Goal: Transaction & Acquisition: Purchase product/service

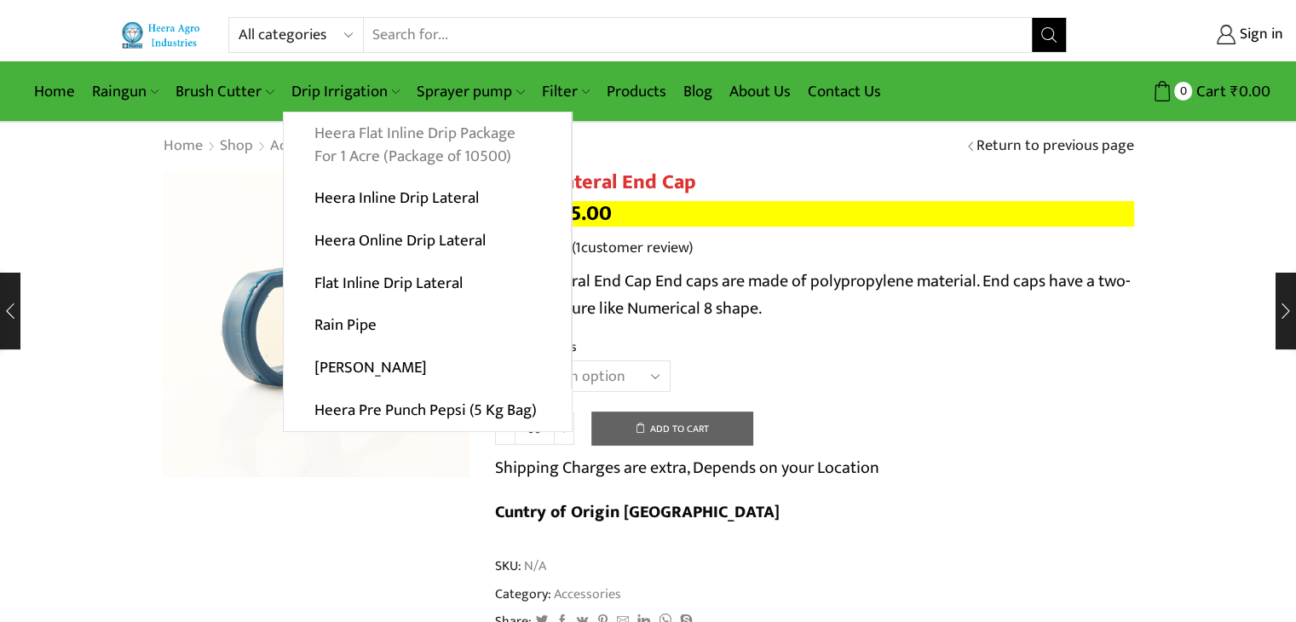
click at [355, 140] on link "Heera Flat Inline Drip Package For 1 Acre (Package of 10500)" at bounding box center [427, 145] width 287 height 66
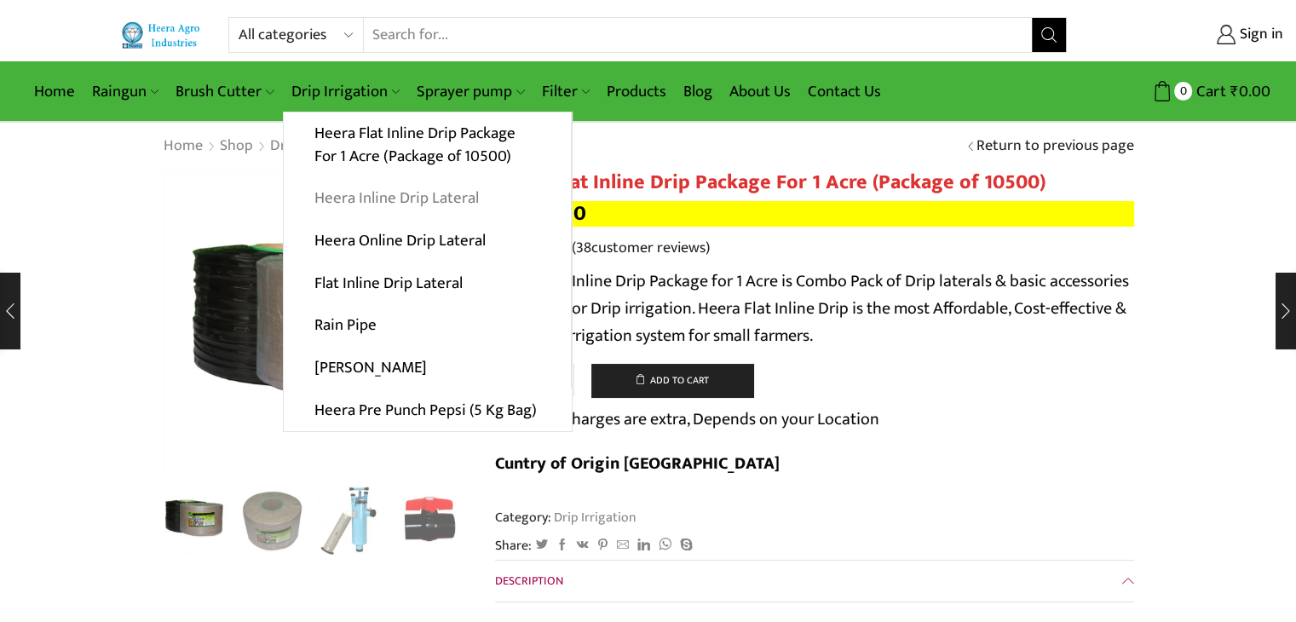
click at [368, 199] on link "Heera Inline Drip Lateral" at bounding box center [427, 198] width 287 height 43
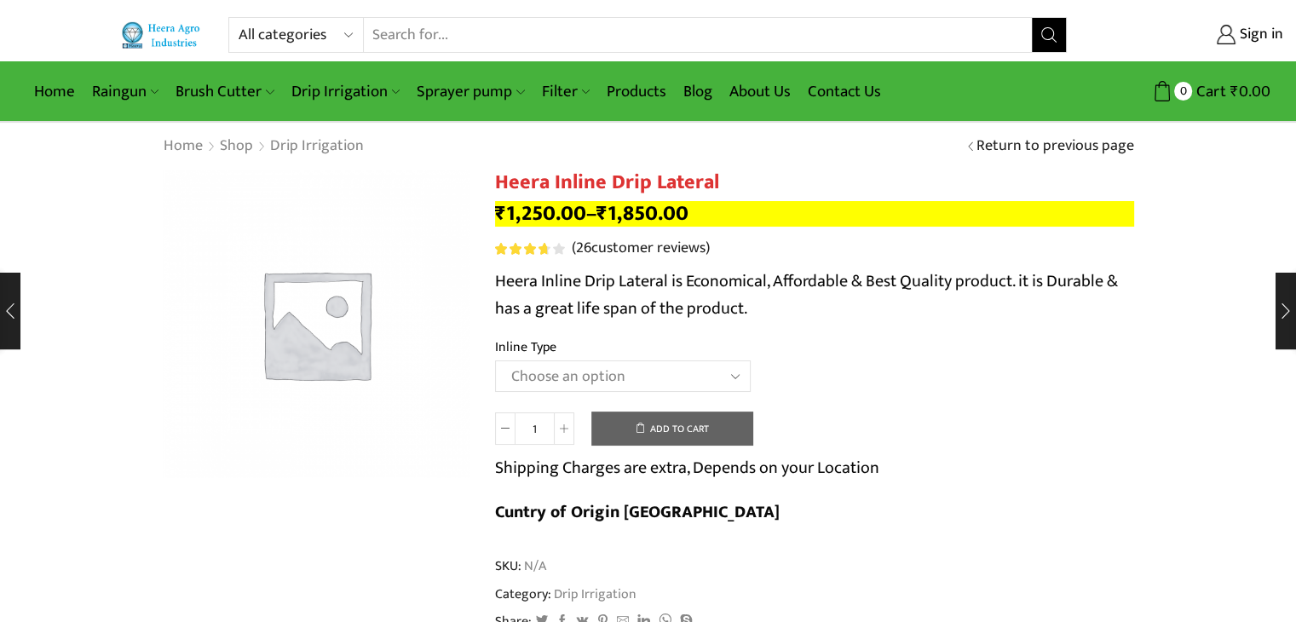
click at [619, 372] on select "Choose an option Heera Inline 12 MM (30CM) Heera Inline 12 MM (38CM) Heera Inli…" at bounding box center [623, 376] width 256 height 32
click at [495, 360] on select "Choose an option Heera Inline 12 MM (30CM) Heera Inline 12 MM (38CM) Heera Inli…" at bounding box center [623, 376] width 256 height 32
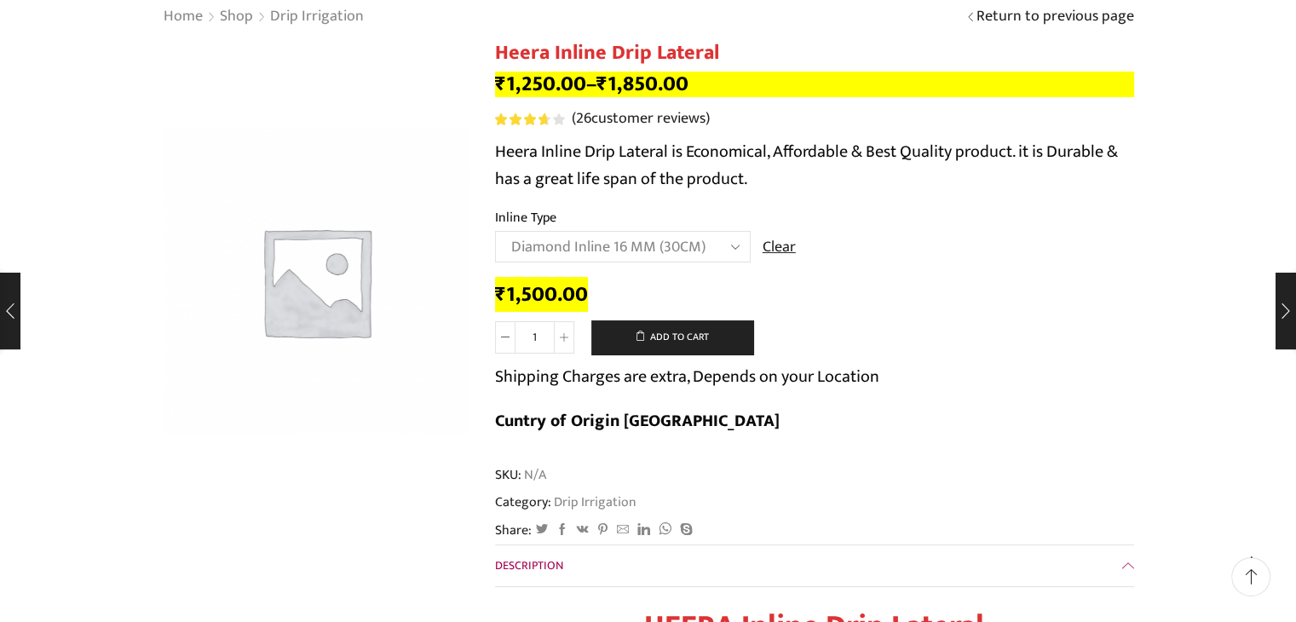
scroll to position [170, 0]
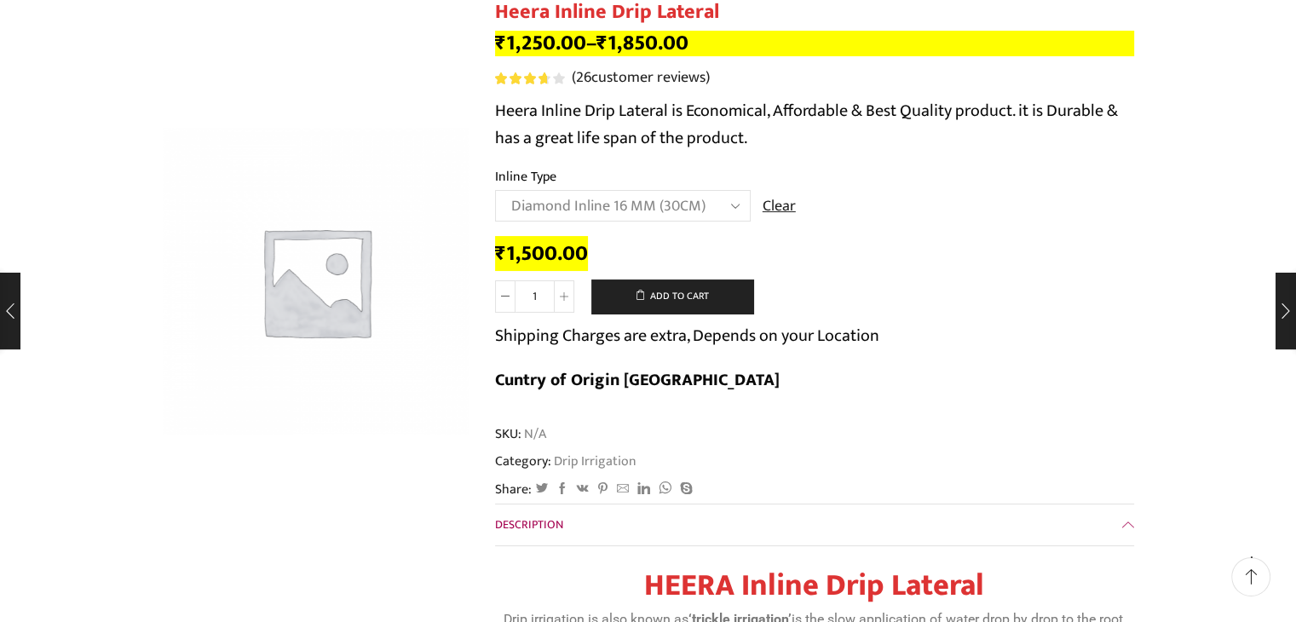
click at [675, 204] on select "Choose an option Heera Inline 12 MM (30CM) Heera Inline 12 MM (38CM) Heera Inli…" at bounding box center [623, 206] width 256 height 32
click at [495, 190] on select "Choose an option Heera Inline 12 MM (30CM) Heera Inline 12 MM (38CM) Heera Inli…" at bounding box center [623, 206] width 256 height 32
click at [678, 207] on select "Choose an option Heera Inline 12 MM (30CM) Heera Inline 12 MM (38CM) Heera Inli…" at bounding box center [623, 206] width 256 height 32
click at [495, 190] on select "Choose an option Heera Inline 12 MM (30CM) Heera Inline 12 MM (38CM) Heera Inli…" at bounding box center [623, 206] width 256 height 32
click at [708, 210] on select "Choose an option Heera Inline 12 MM (30CM) Heera Inline 12 MM (38CM) Heera Inli…" at bounding box center [623, 206] width 256 height 32
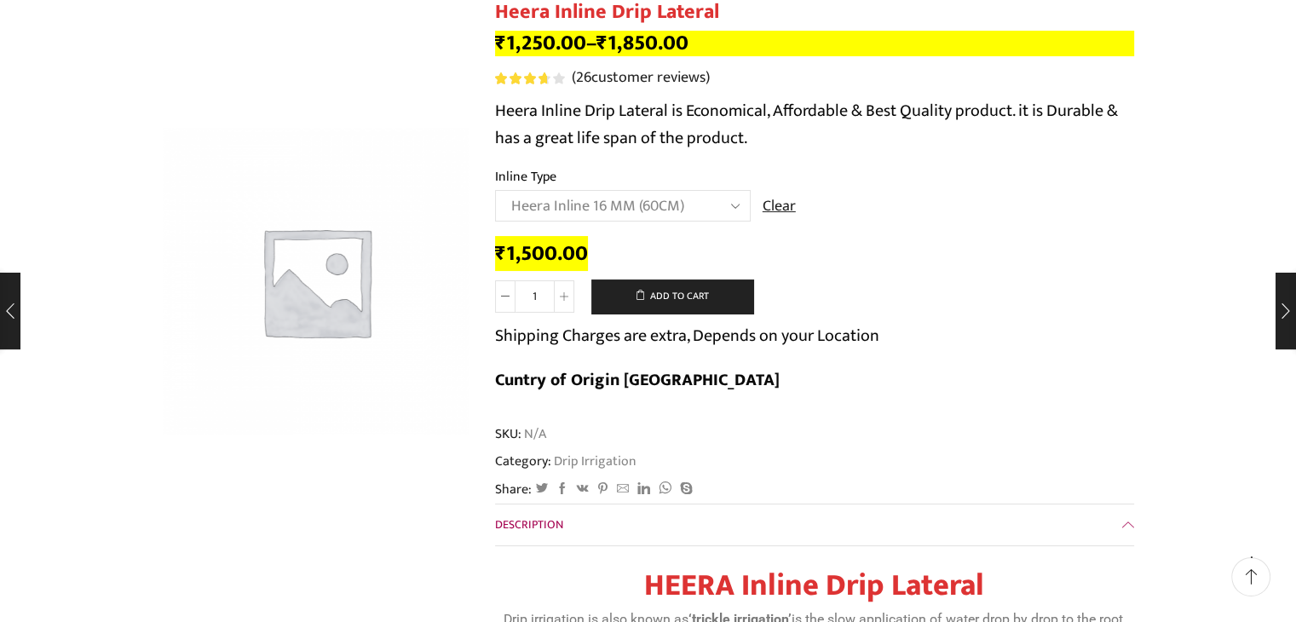
click at [495, 190] on select "Choose an option Heera Inline 12 MM (30CM) Heera Inline 12 MM (38CM) Heera Inli…" at bounding box center [623, 206] width 256 height 32
click at [651, 204] on select "Choose an option Heera Inline 12 MM (30CM) Heera Inline 12 MM (38CM) Heera Inli…" at bounding box center [623, 206] width 256 height 32
click at [495, 190] on select "Choose an option Heera Inline 12 MM (30CM) Heera Inline 12 MM (38CM) Heera Inli…" at bounding box center [623, 206] width 256 height 32
select select "Kohinoor Inline 16 MM (30CM)"
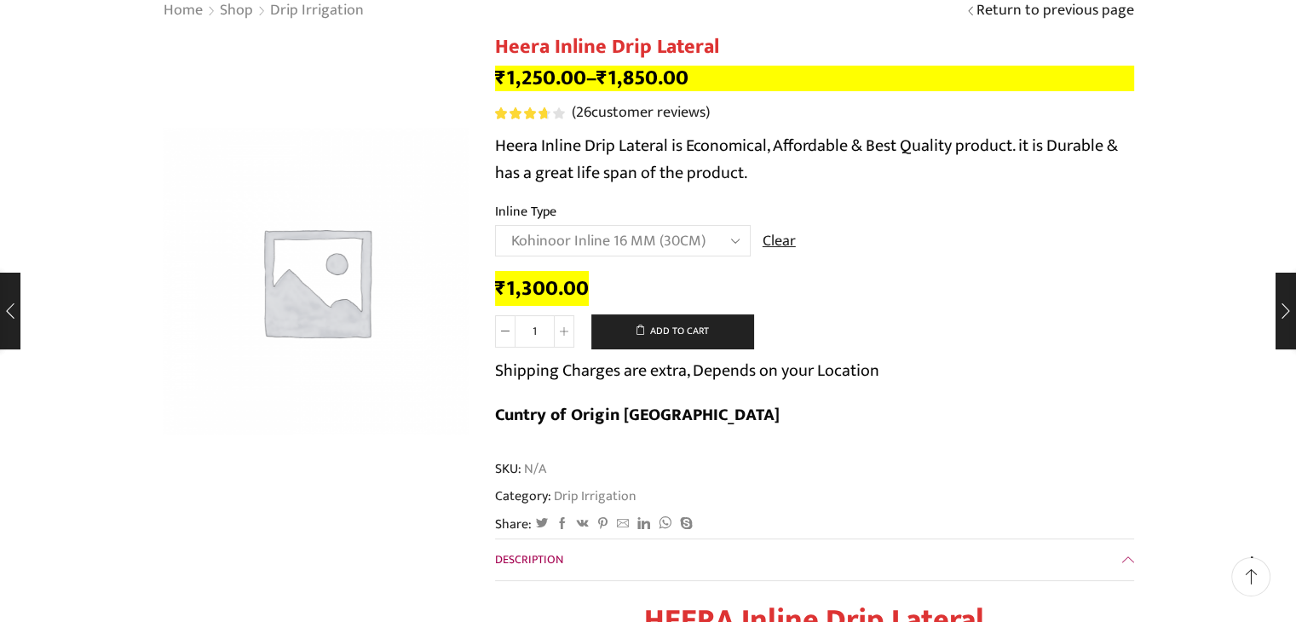
scroll to position [85, 0]
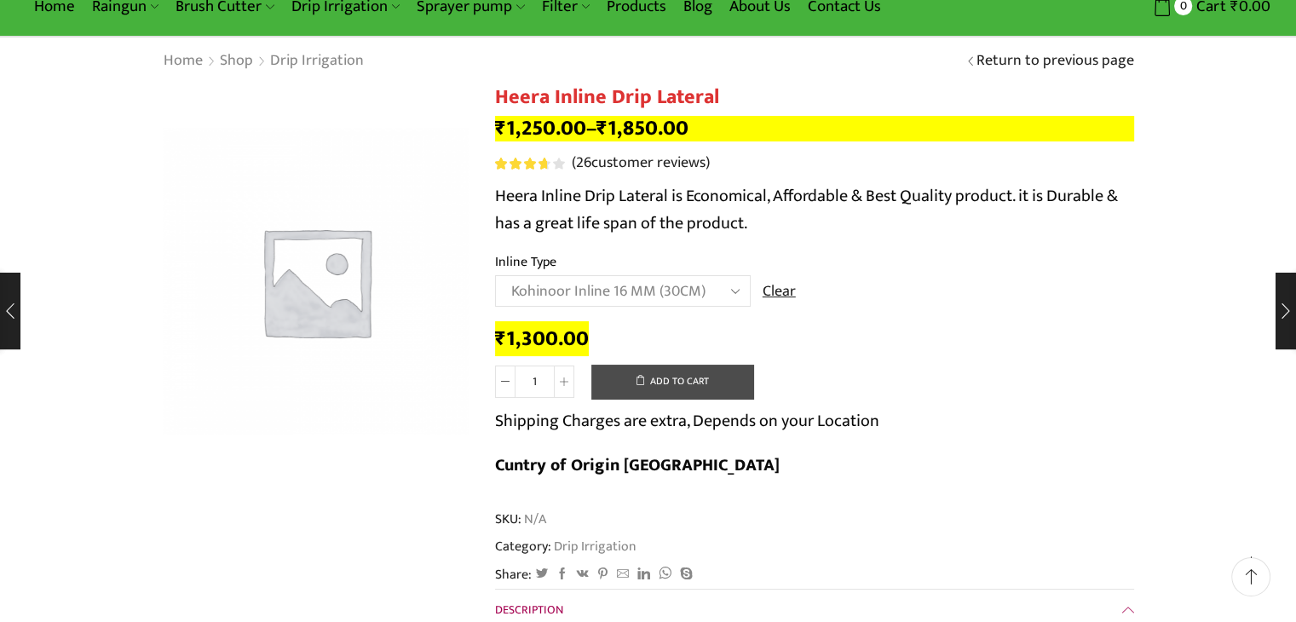
click at [707, 386] on button "Add to cart" at bounding box center [672, 382] width 162 height 34
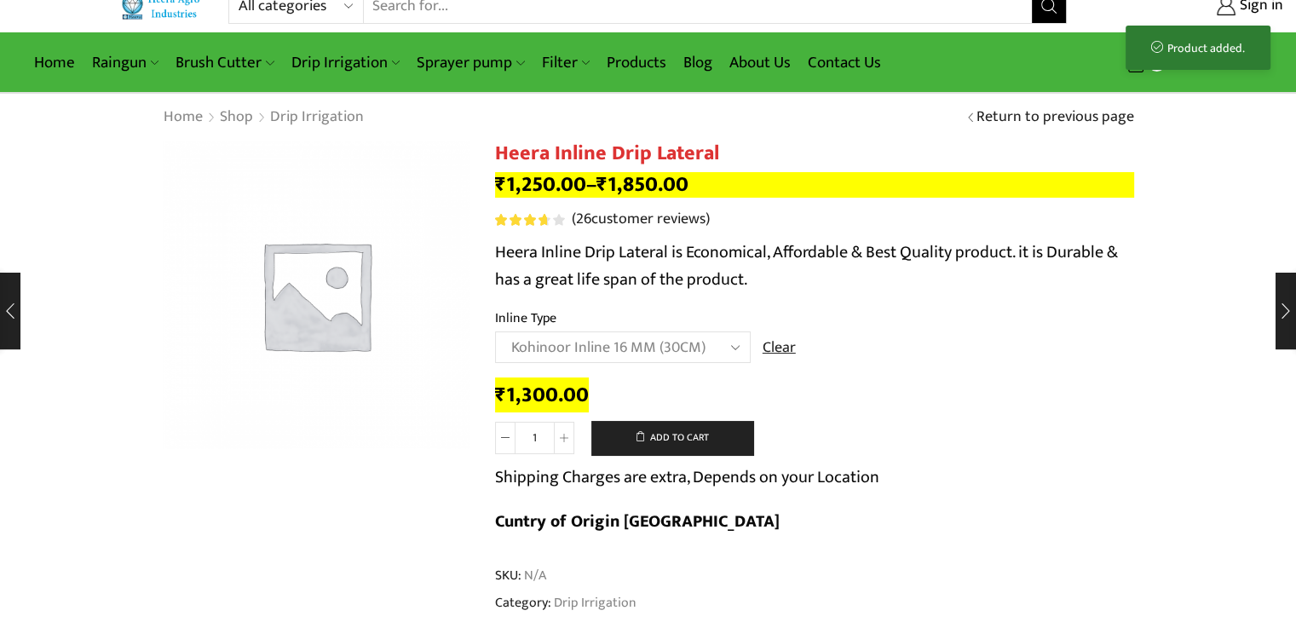
scroll to position [0, 0]
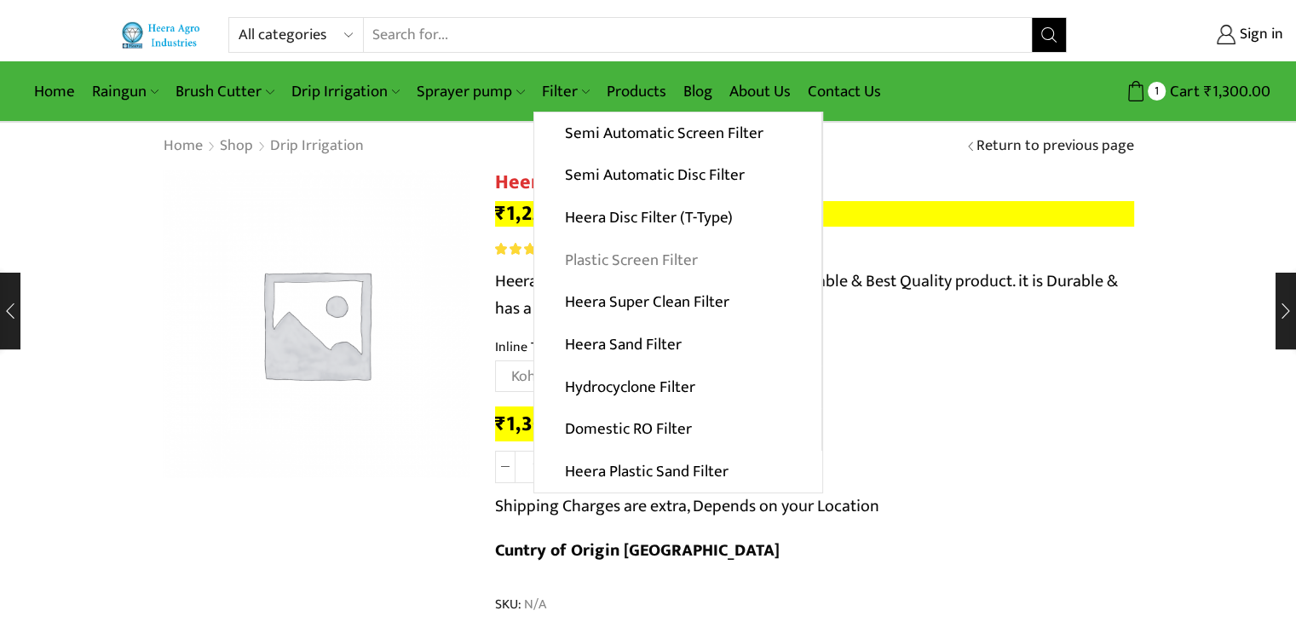
click at [601, 262] on link "Plastic Screen Filter" at bounding box center [677, 260] width 287 height 43
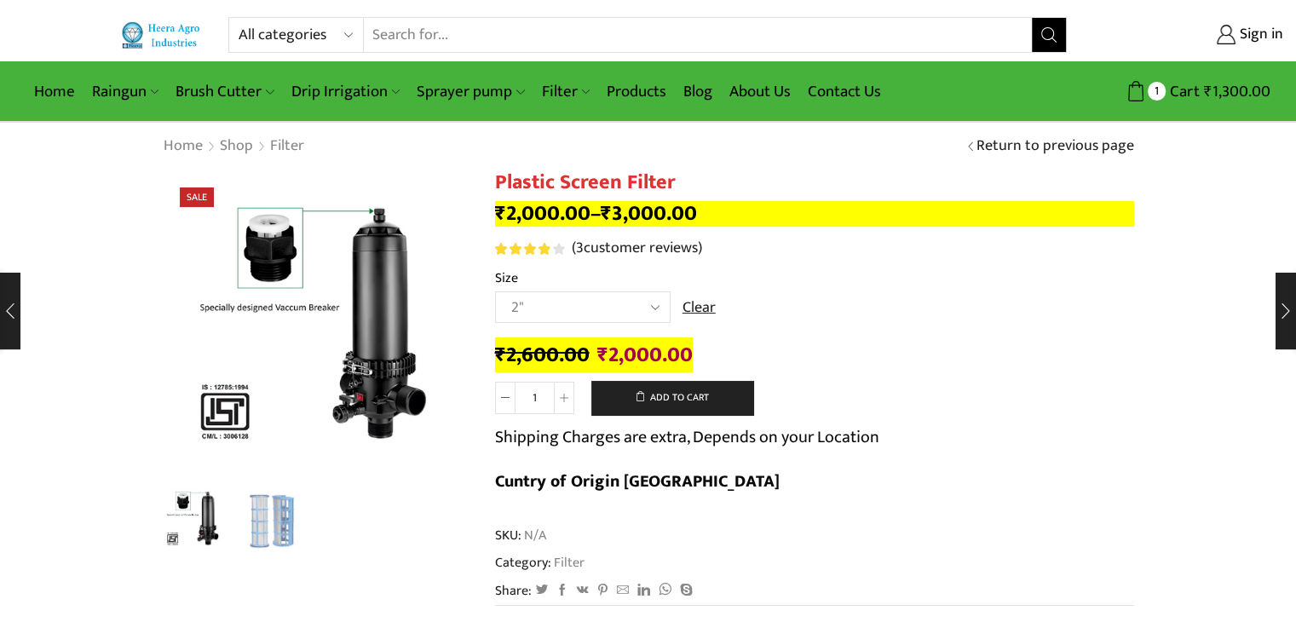
click at [633, 304] on select "Choose an option 2" 2.5" 3" 40M Cube 3" 50M Cube" at bounding box center [583, 307] width 176 height 32
click at [632, 306] on select "Choose an option 2" 2.5" 3" 40M Cube 3" 50M Cube" at bounding box center [583, 307] width 176 height 32
click at [639, 308] on select "Choose an option 2" 2.5" 3" 40M Cube 3" 50M Cube" at bounding box center [583, 307] width 176 height 32
click at [824, 284] on th "Size" at bounding box center [814, 280] width 639 height 25
click at [707, 390] on button "Add to cart" at bounding box center [672, 398] width 162 height 34
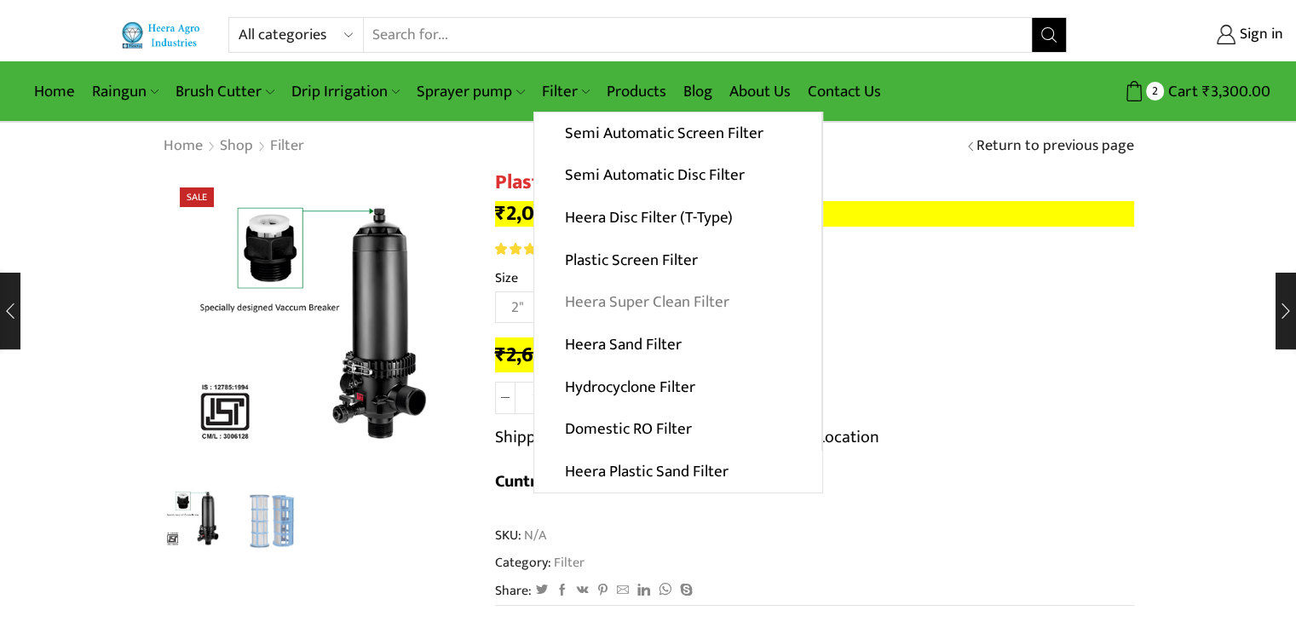
click at [606, 298] on link "Heera Super Clean Filter" at bounding box center [677, 302] width 287 height 43
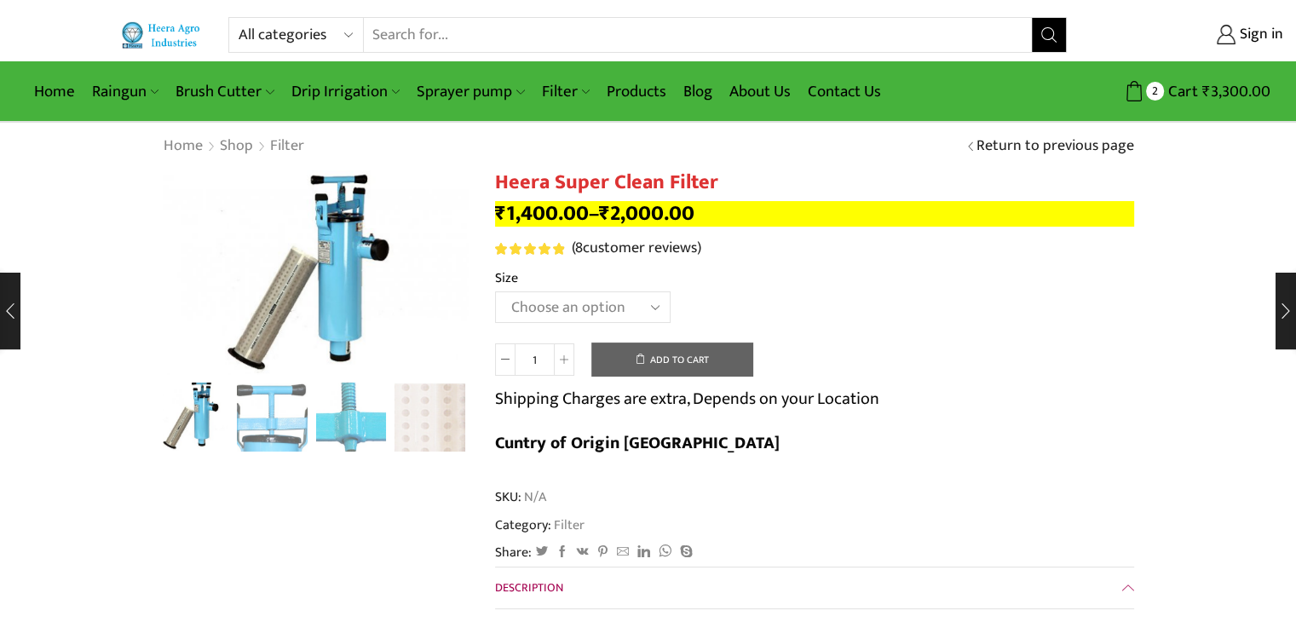
click at [641, 310] on select "Choose an option GI 2" X 15" GI 2.5" X 15" GI 3" X 15" GI 2" X 18" GI 2.5" X 18…" at bounding box center [583, 307] width 176 height 32
click at [495, 291] on select "Choose an option GI 2" X 15" GI 2.5" X 15" GI 3" X 15" GI 2" X 18" GI 2.5" X 18…" at bounding box center [583, 307] width 176 height 32
select select "GI 2" X 15""
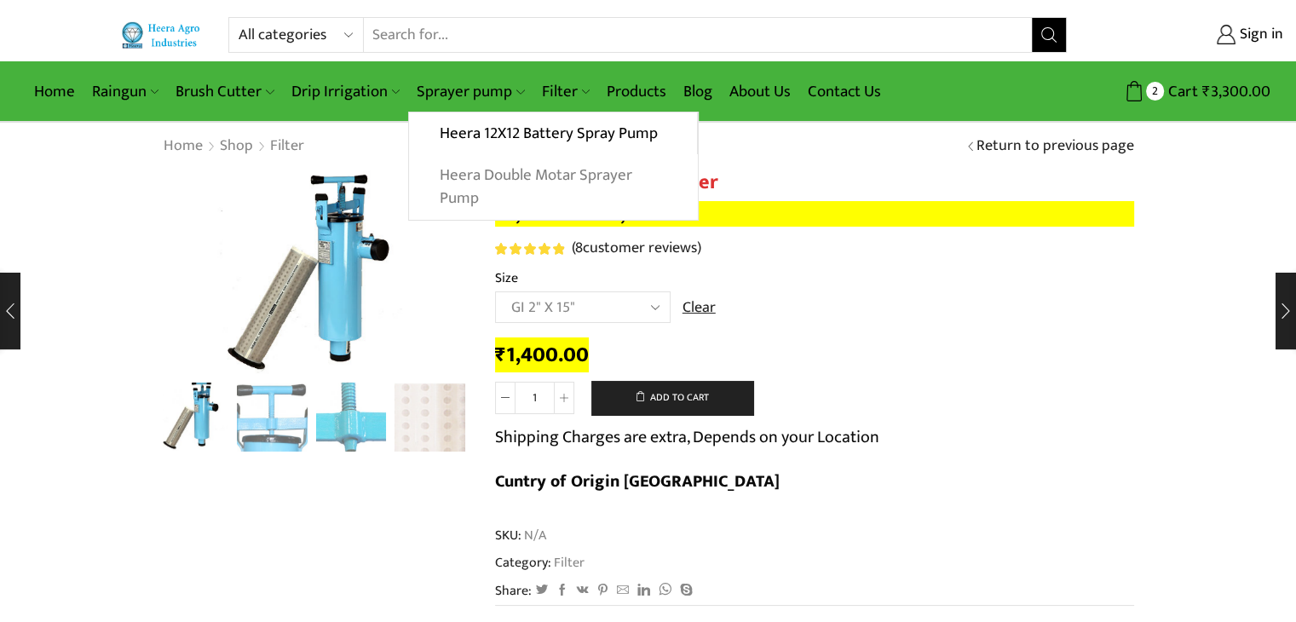
click at [464, 181] on link "Heera Double Motar Sprayer Pump" at bounding box center [553, 187] width 288 height 66
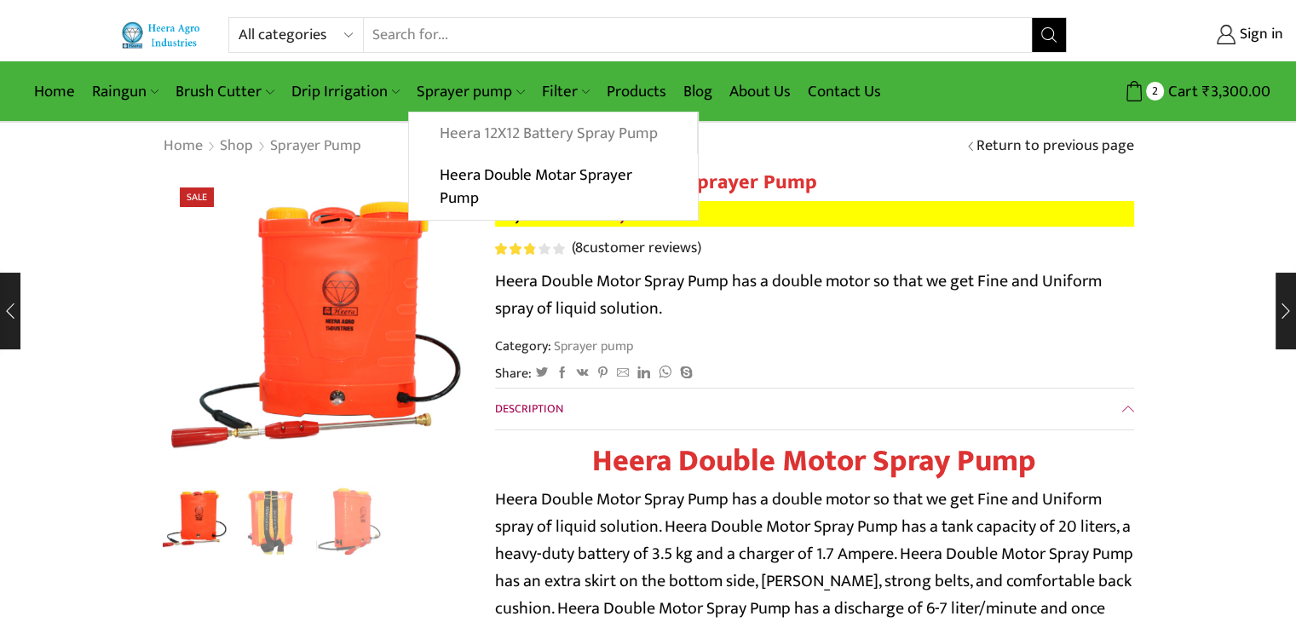
click at [462, 128] on link "Heera 12X12 Battery Spray Pump" at bounding box center [552, 133] width 287 height 43
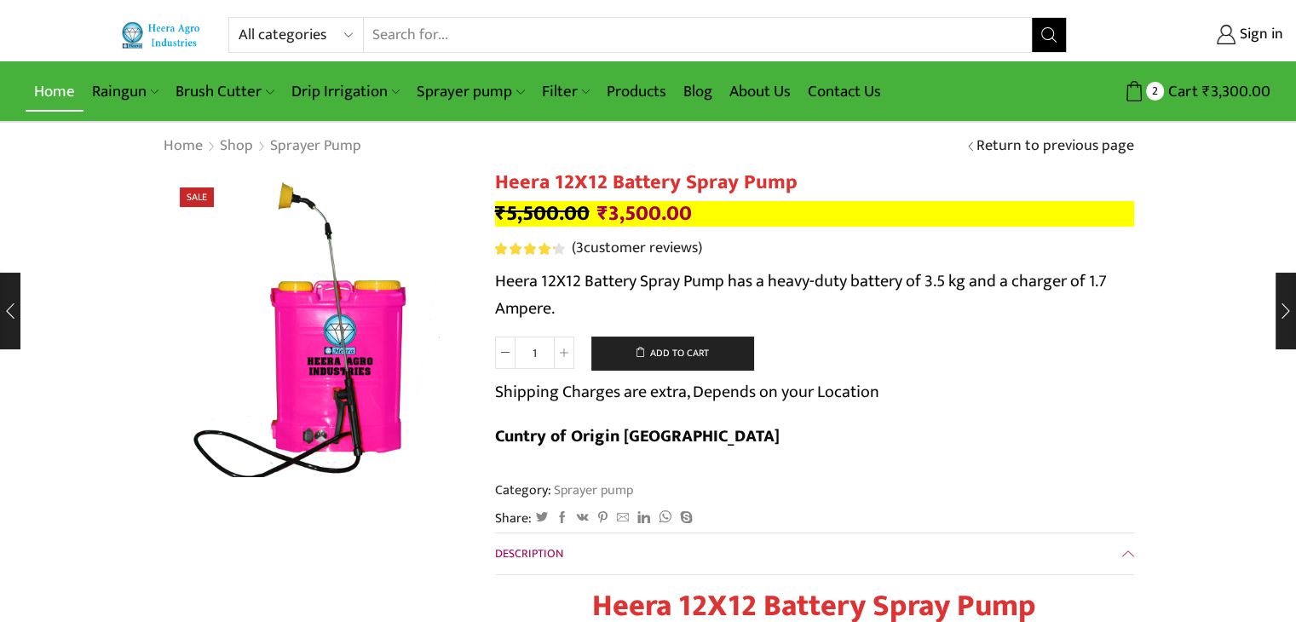
click at [72, 91] on link "Home" at bounding box center [55, 92] width 58 height 40
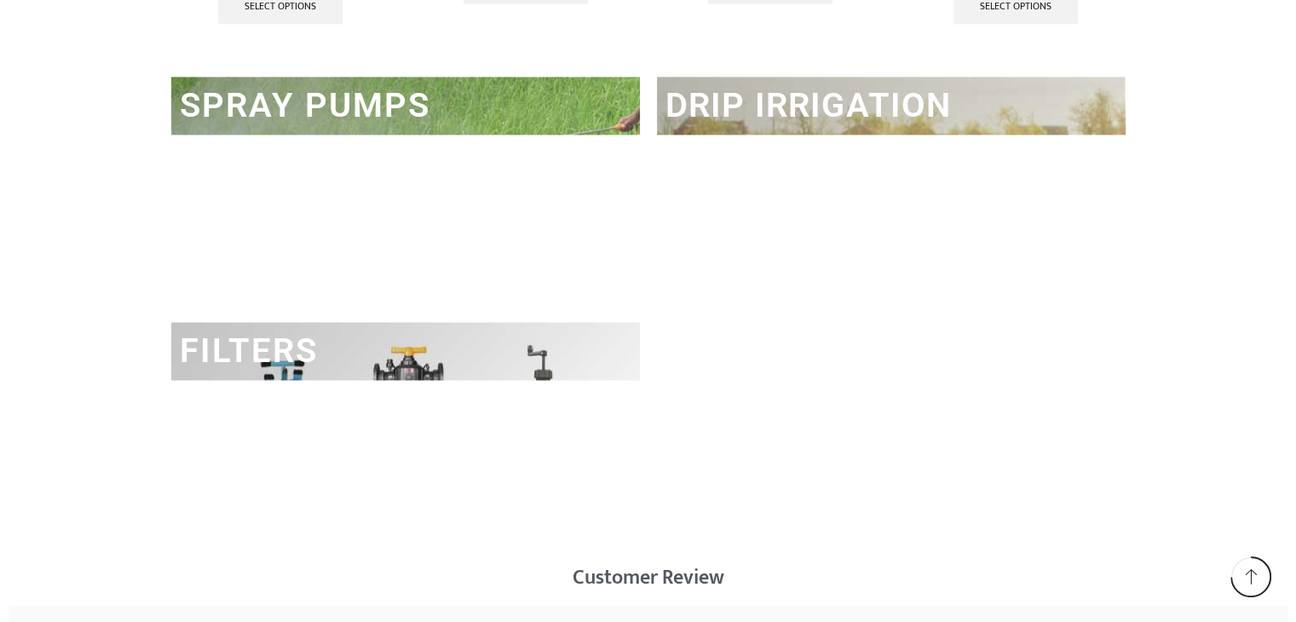
scroll to position [2471, 0]
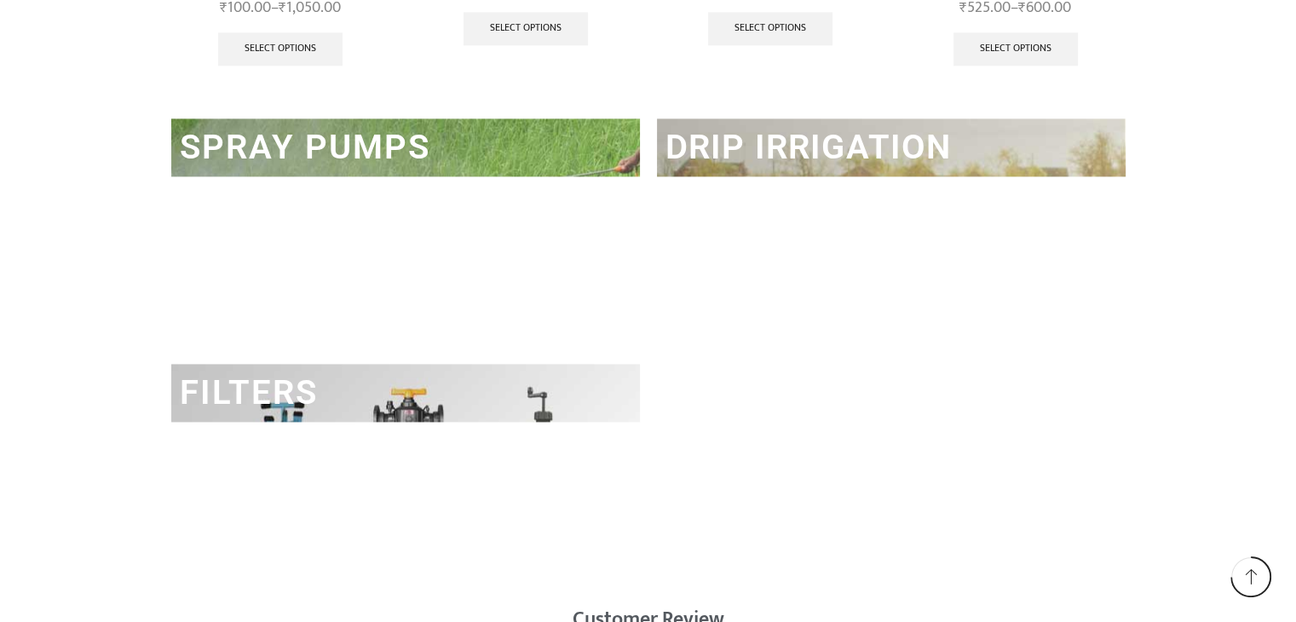
click at [910, 144] on link "DRIP IRRIGATION" at bounding box center [808, 147] width 286 height 40
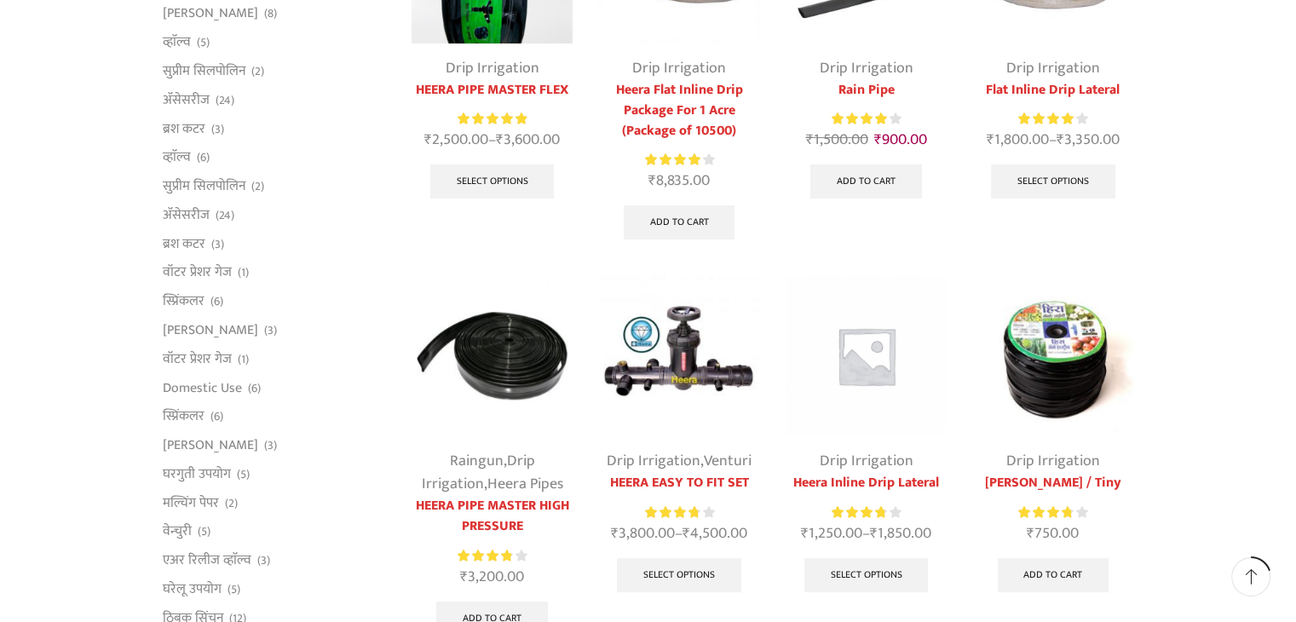
scroll to position [341, 0]
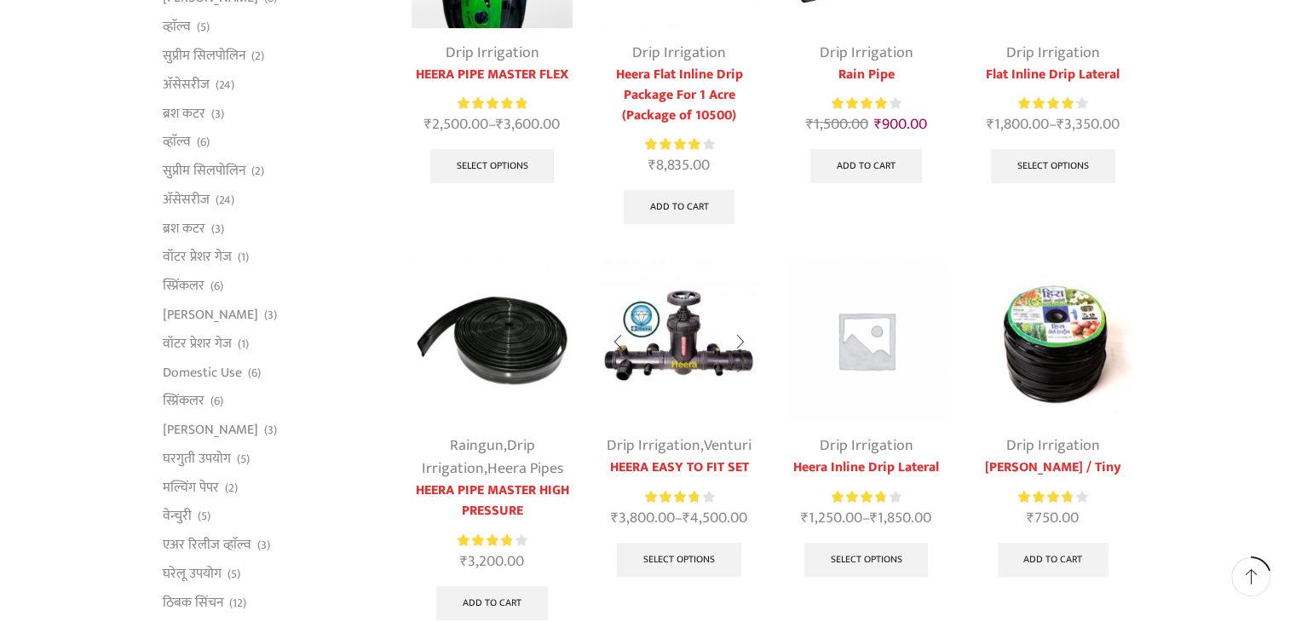
click at [702, 369] on img at bounding box center [678, 340] width 161 height 161
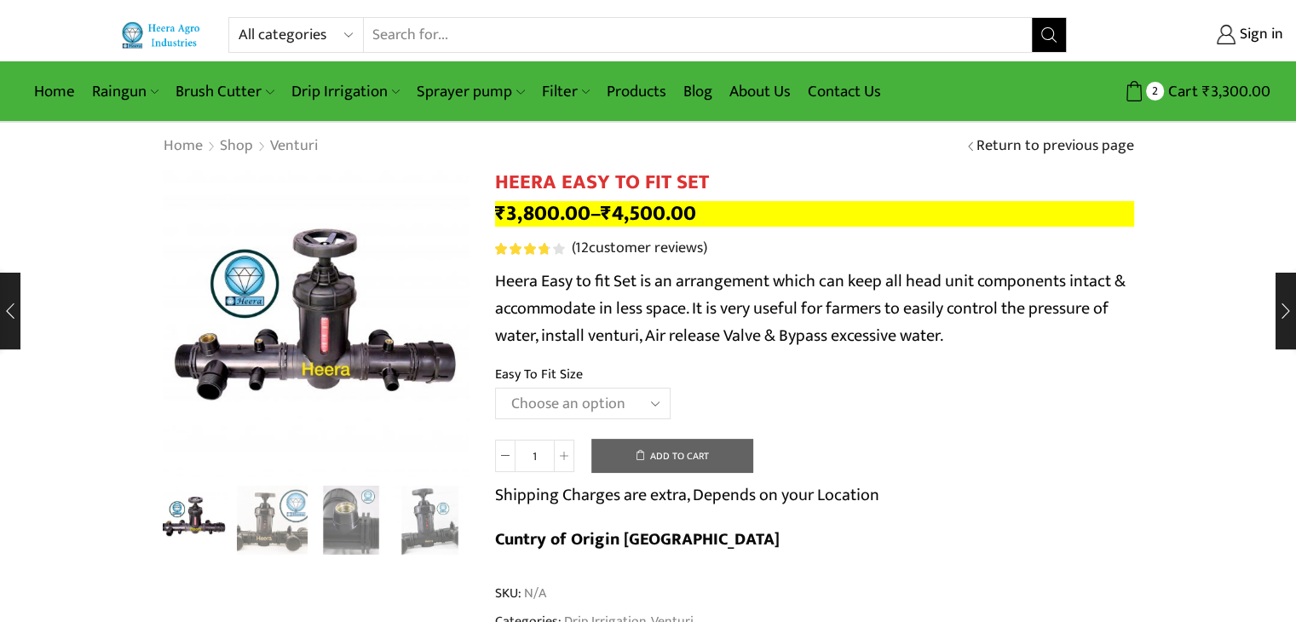
click at [565, 396] on select "Choose an option 2" Easy To Fit 2.5" Easy To Fit 3" Easy To Fit" at bounding box center [583, 404] width 176 height 32
click at [495, 388] on select "Choose an option 2" Easy To Fit 2.5" Easy To Fit 3" Easy To Fit" at bounding box center [583, 404] width 176 height 32
select select "2" Easy To Fit"
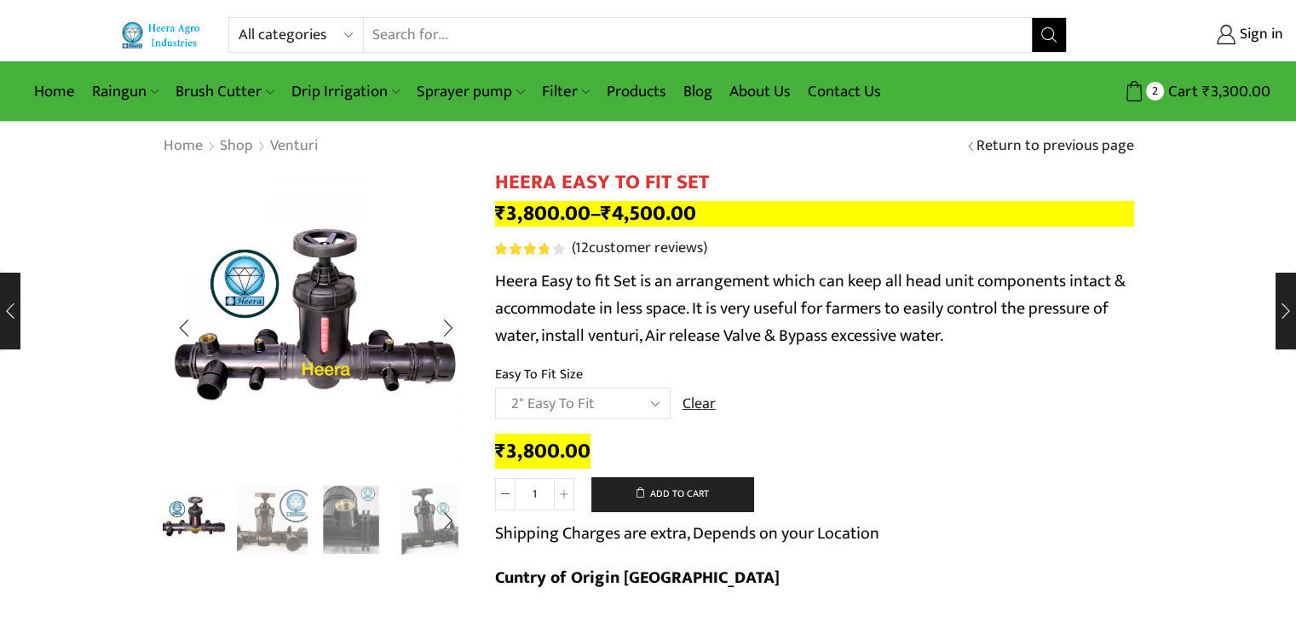
click at [352, 532] on img "3 / 8" at bounding box center [351, 518] width 71 height 71
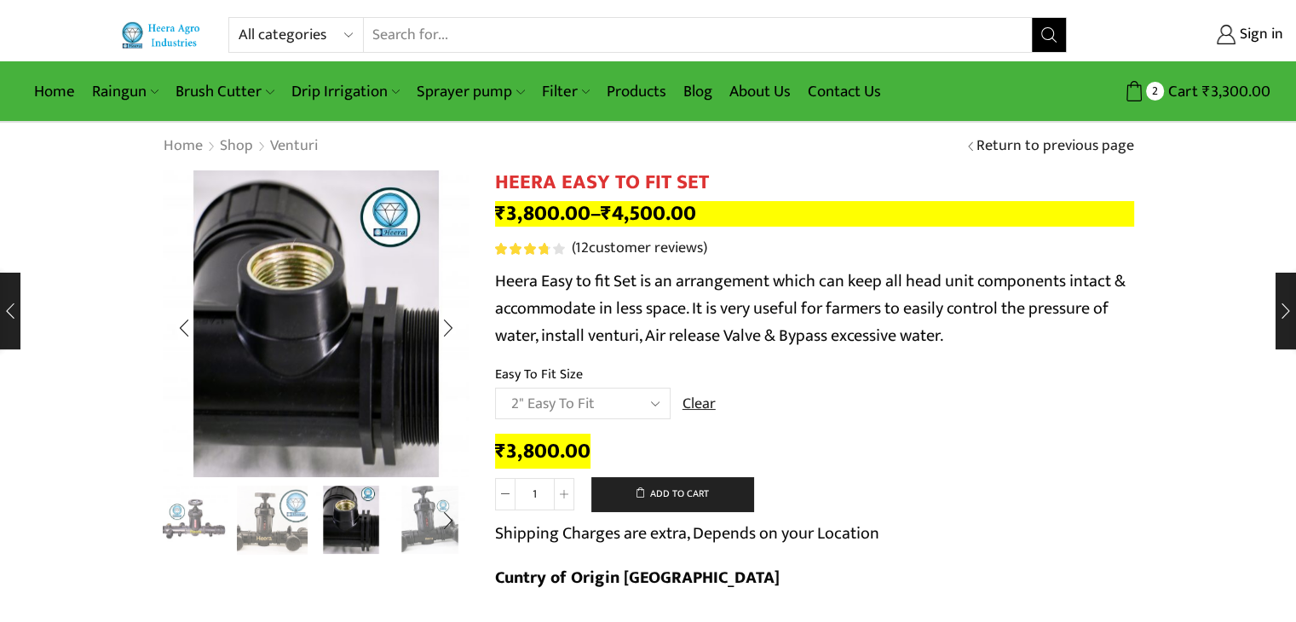
click at [408, 537] on img "4 / 8" at bounding box center [429, 518] width 71 height 71
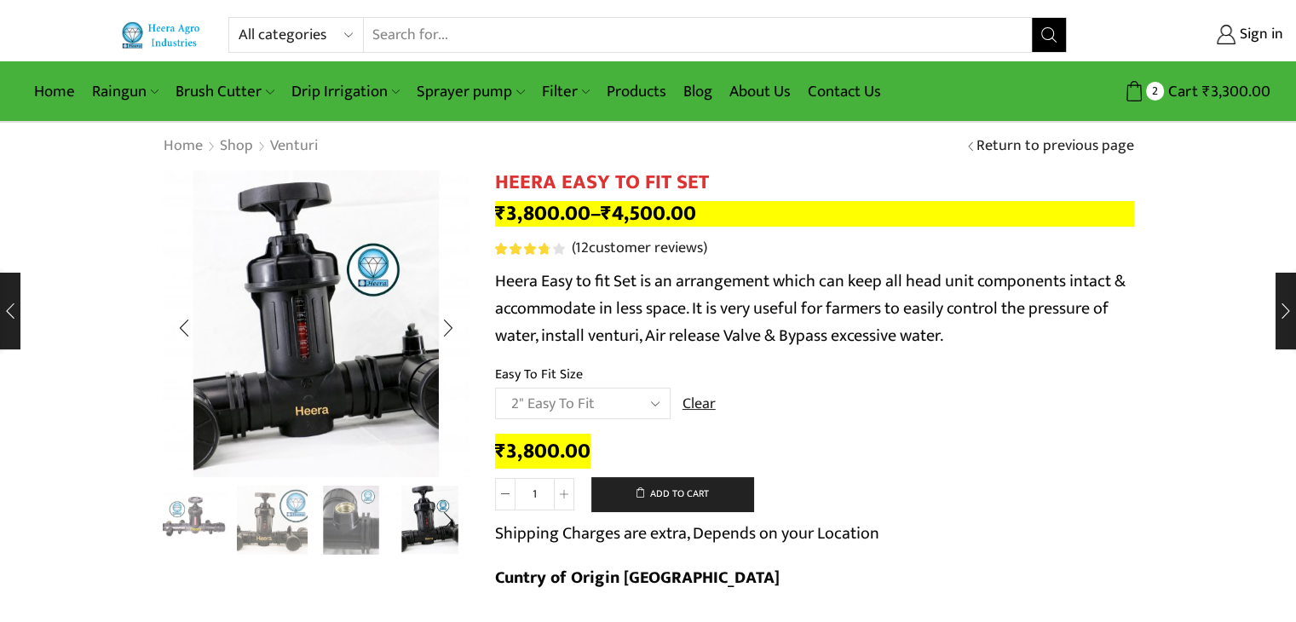
click at [196, 527] on img "1 / 8" at bounding box center [193, 518] width 71 height 71
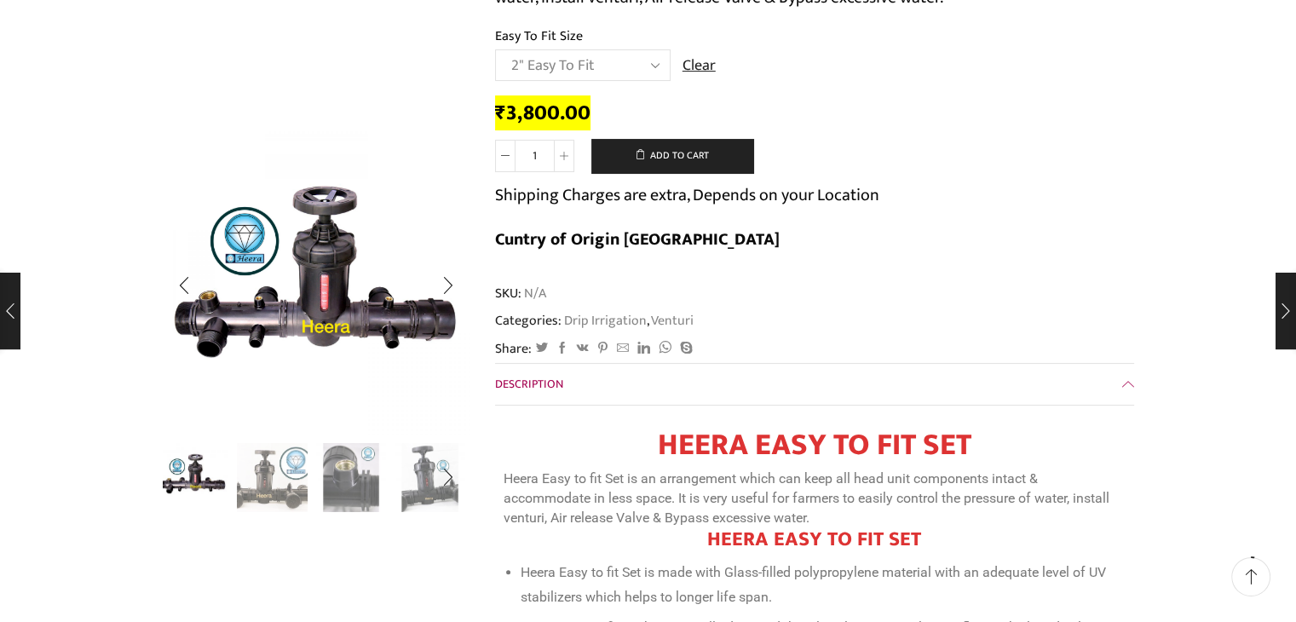
scroll to position [341, 0]
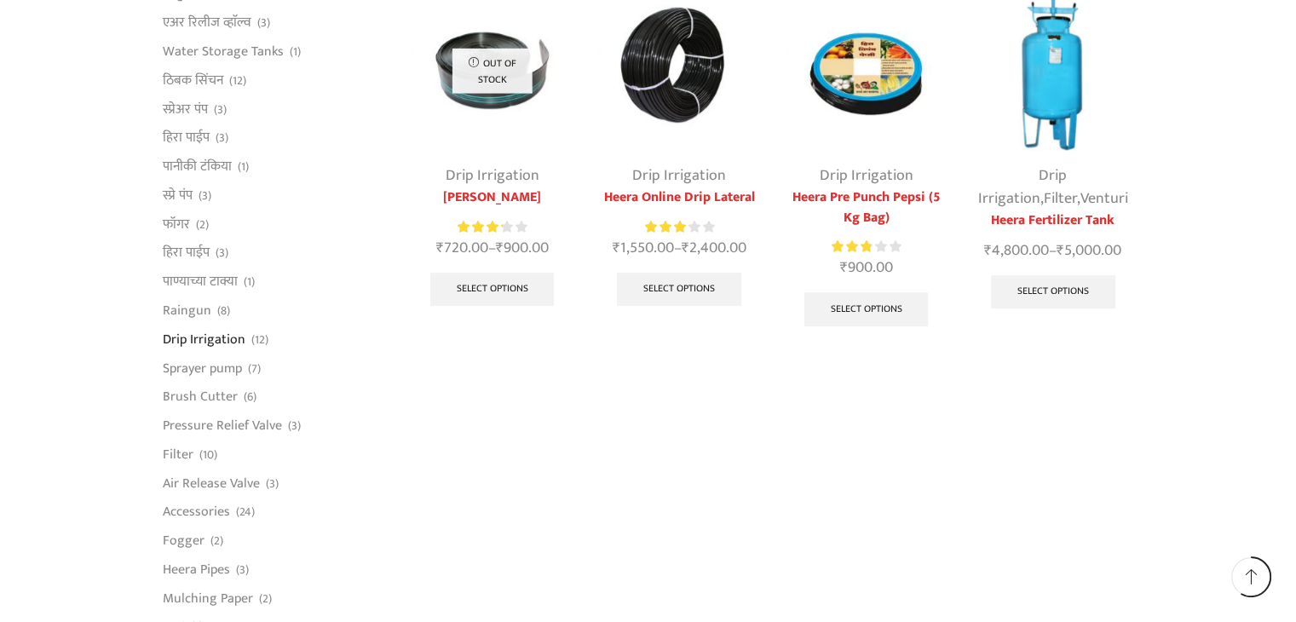
scroll to position [1111, 0]
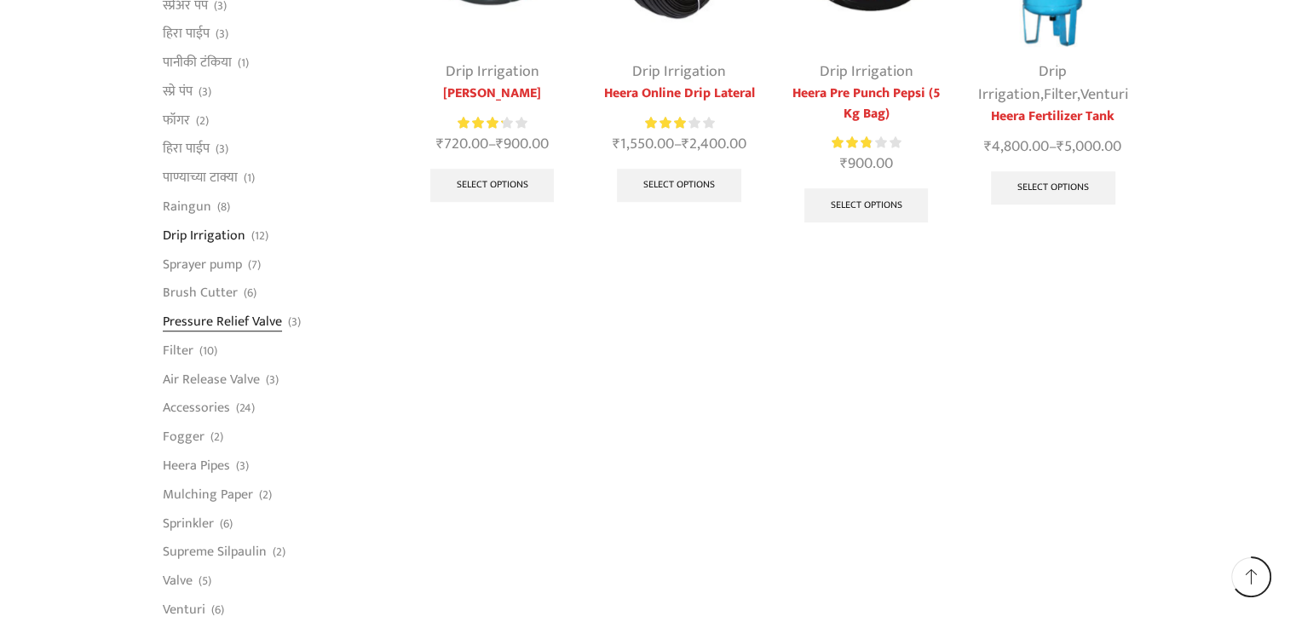
click at [245, 325] on link "Pressure Relief Valve" at bounding box center [222, 322] width 119 height 29
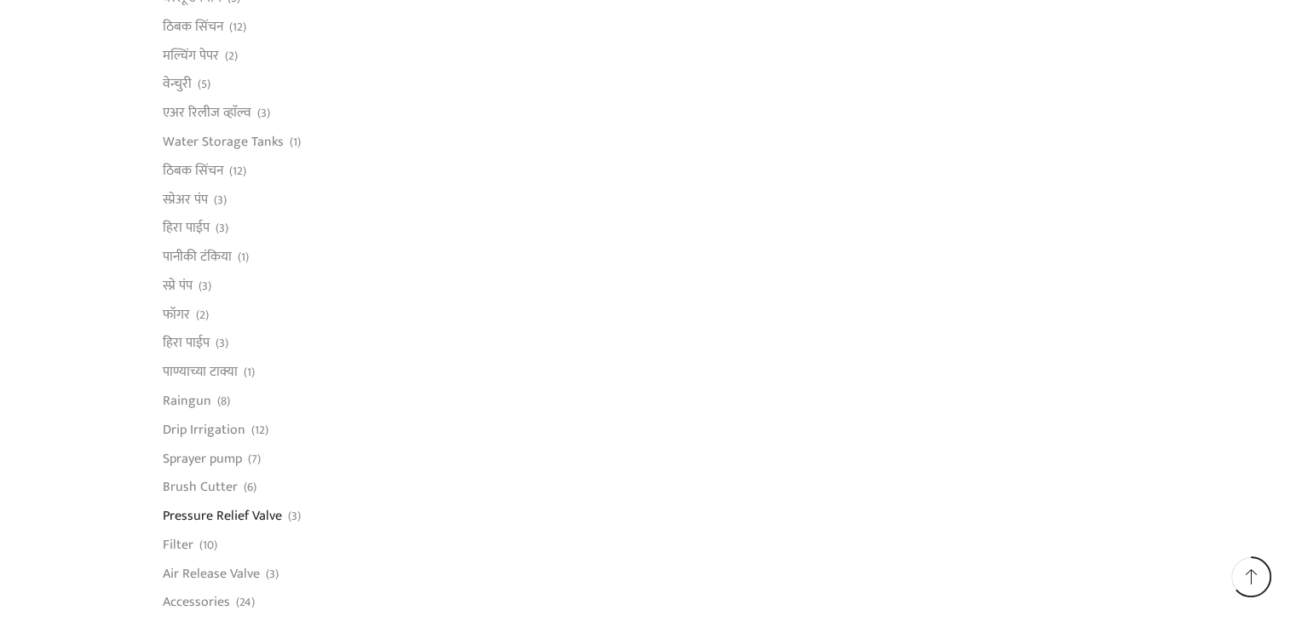
scroll to position [1193, 0]
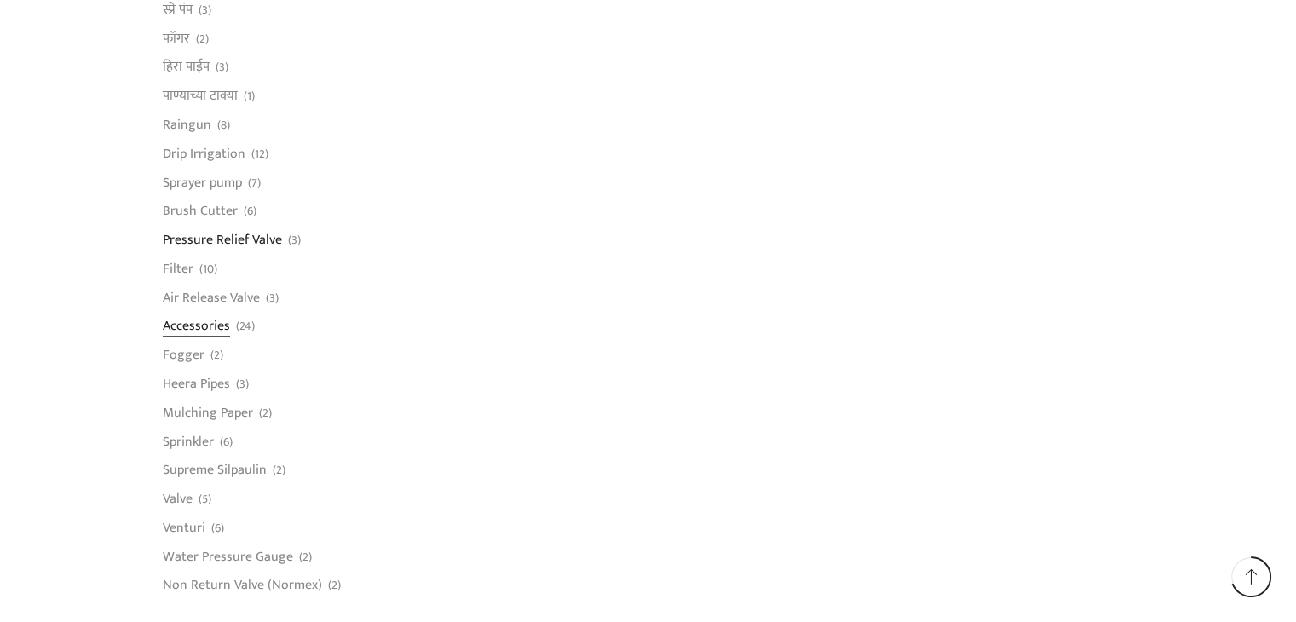
click at [184, 319] on link "Accessories" at bounding box center [196, 326] width 67 height 29
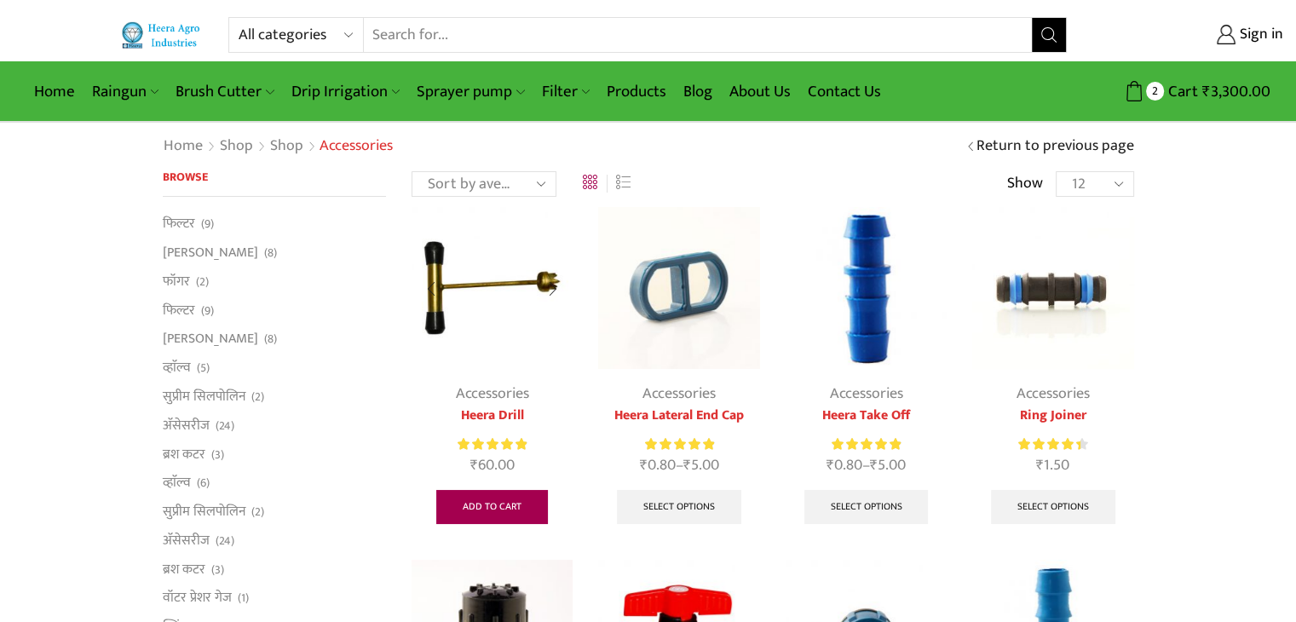
click at [504, 507] on link "Add to cart" at bounding box center [492, 507] width 112 height 34
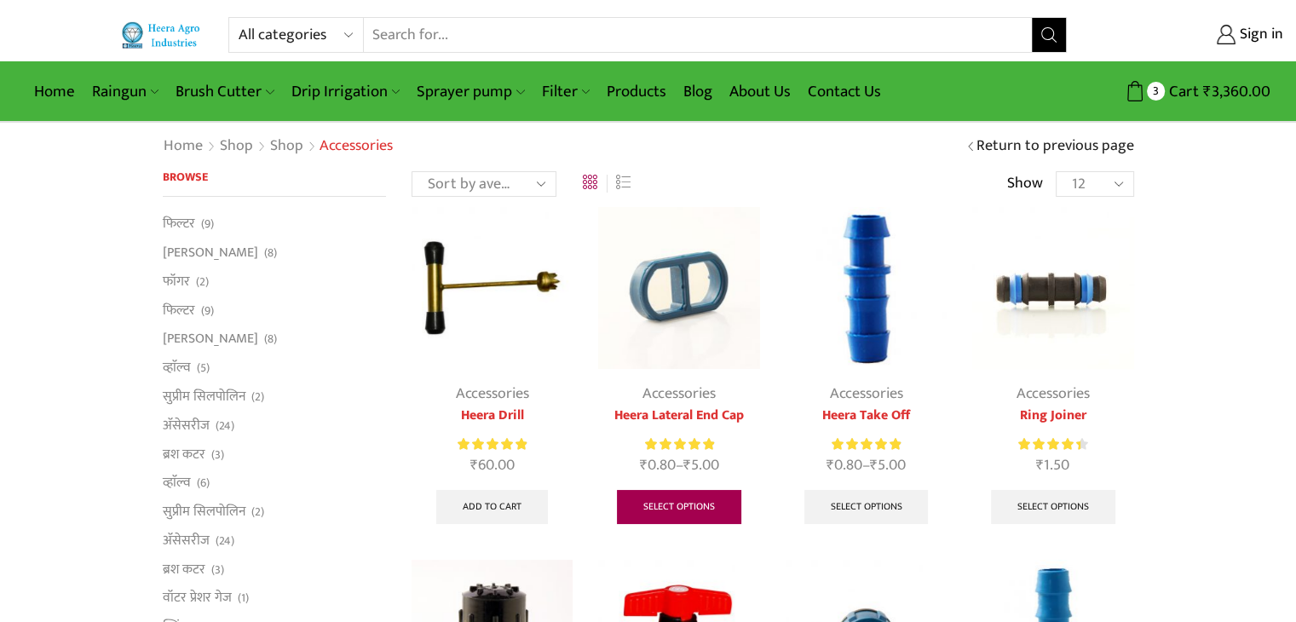
click at [678, 504] on link "Select options" at bounding box center [679, 507] width 124 height 34
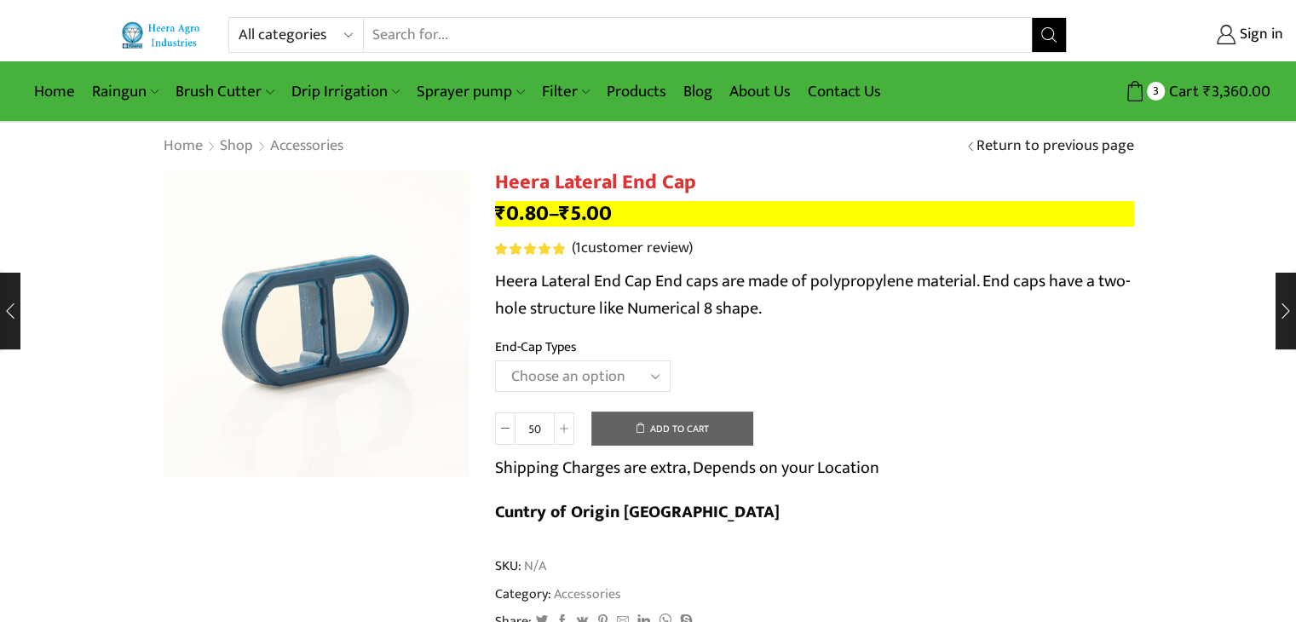
click at [617, 375] on select "Choose an option 12MM End Cap 16MM End Cap 20MM End Cap" at bounding box center [583, 376] width 176 height 32
click at [495, 360] on select "Choose an option 12MM End Cap 16MM End Cap 20MM End Cap" at bounding box center [583, 376] width 176 height 32
select select "16MM End Cap"
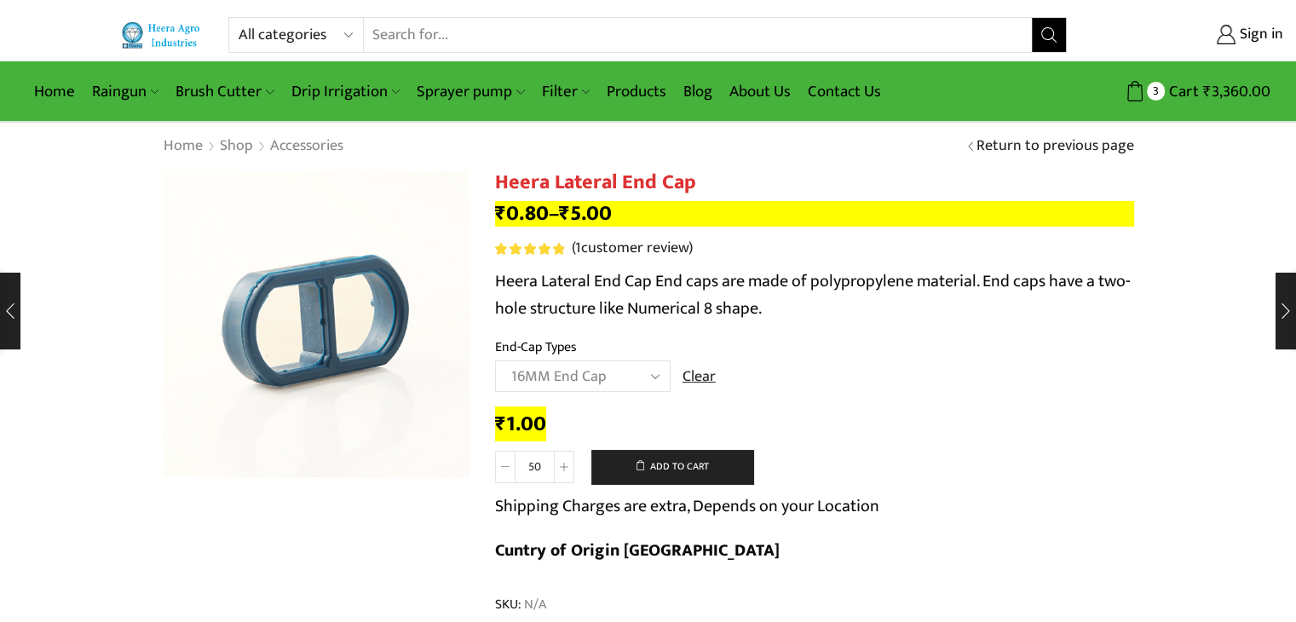
click at [501, 470] on icon at bounding box center [505, 467] width 9 height 9
click at [704, 462] on button "Add to cart" at bounding box center [672, 467] width 162 height 34
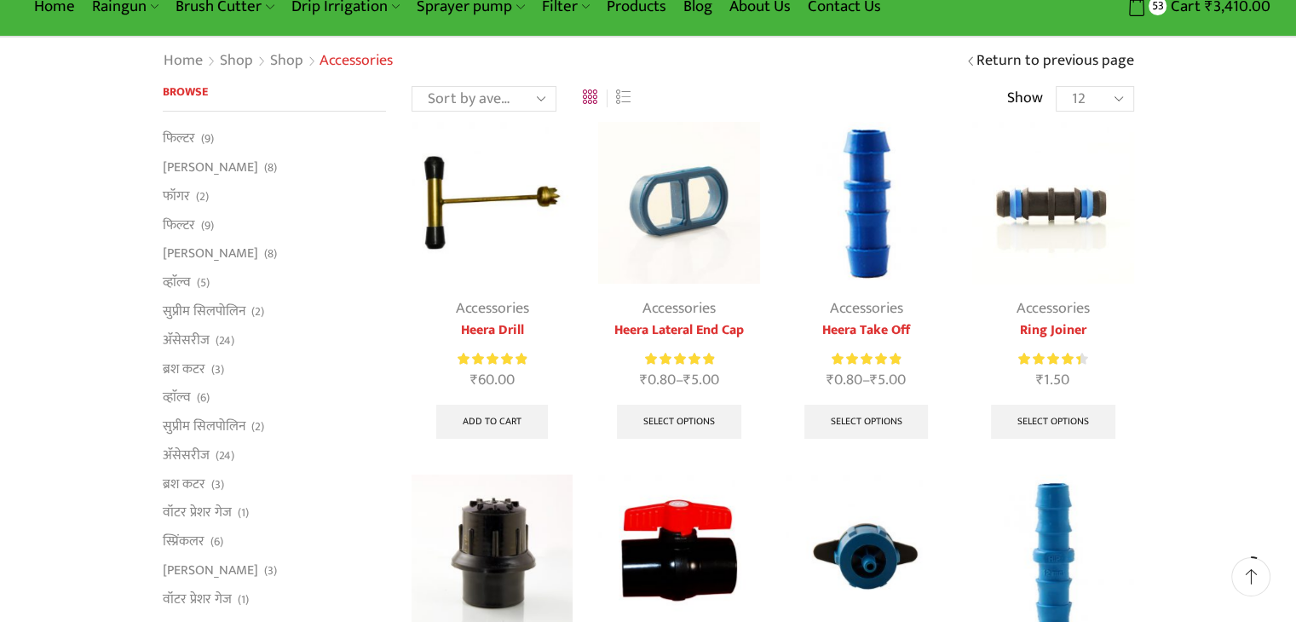
scroll to position [85, 0]
click at [883, 250] on img at bounding box center [866, 202] width 161 height 161
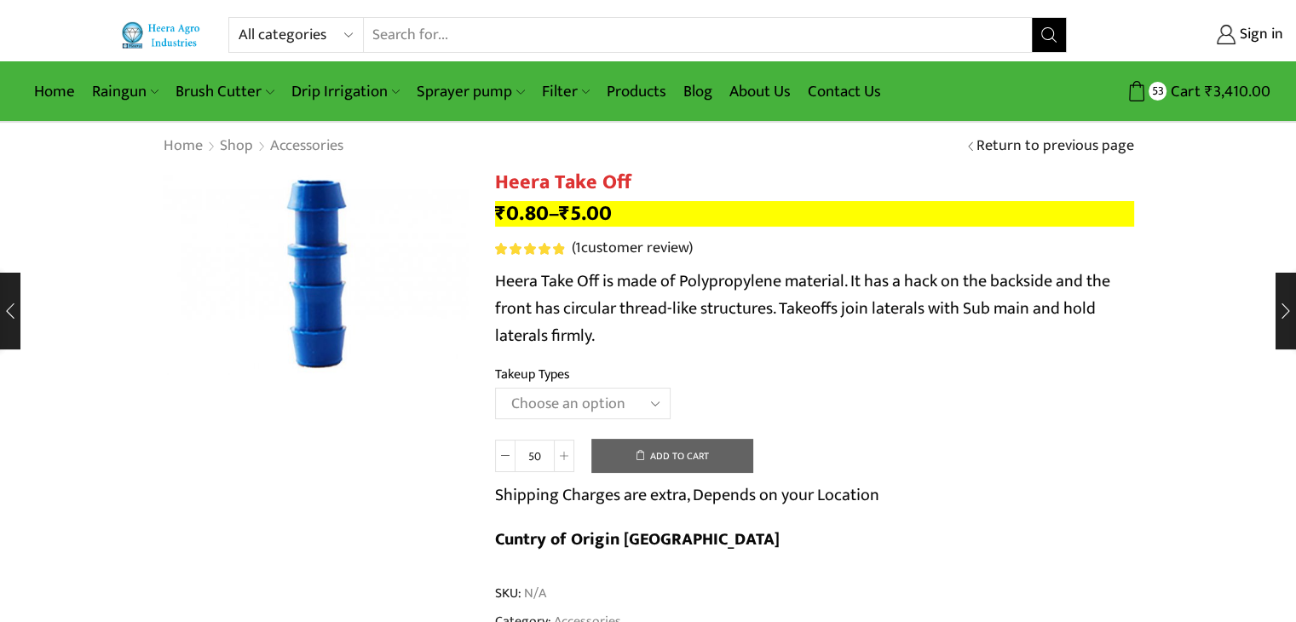
click at [613, 401] on select "Choose an option 12MM Take Off 16MM Take Off (J) 20MM Take Off" at bounding box center [583, 404] width 176 height 32
click at [495, 388] on select "Choose an option 12MM Take Off 16MM Take Off (J) 20MM Take Off" at bounding box center [583, 404] width 176 height 32
select select "16MM Take Off (J)"
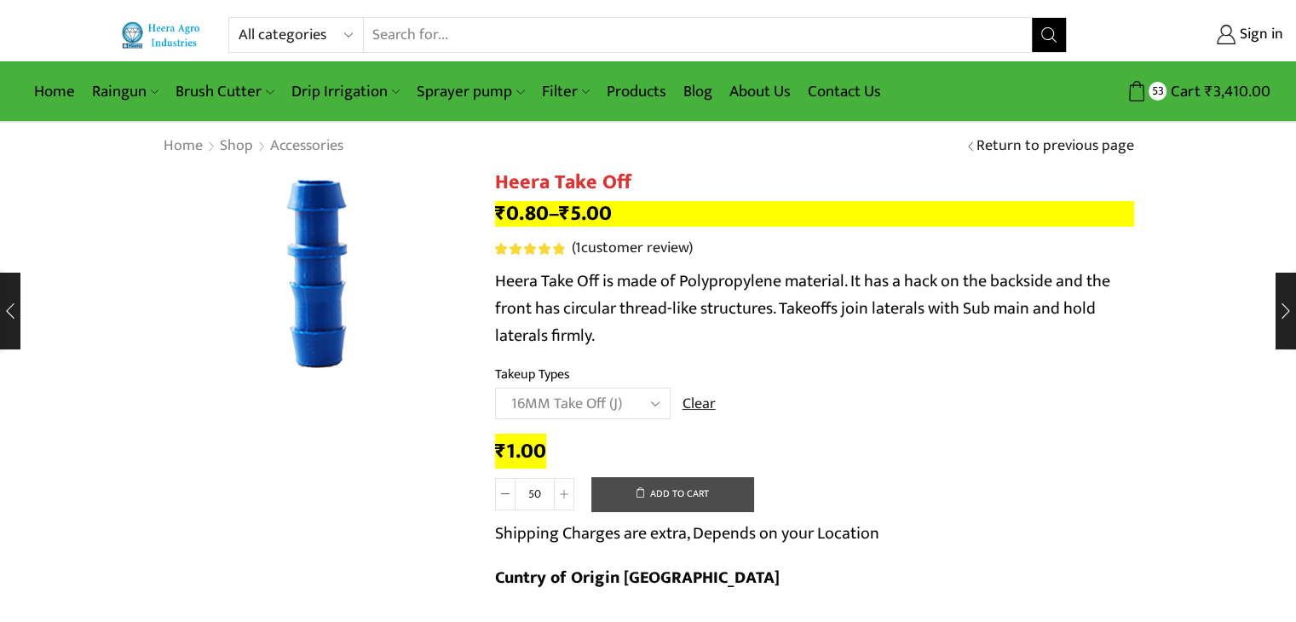
click at [658, 502] on button "Add to cart" at bounding box center [672, 494] width 162 height 34
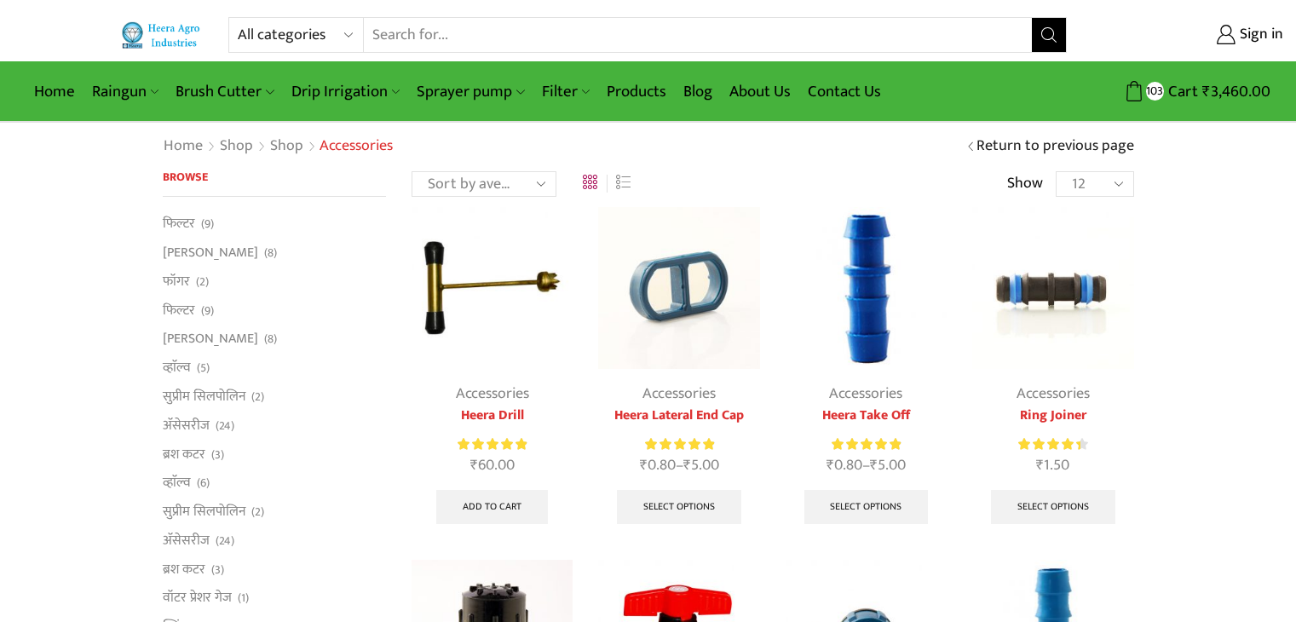
scroll to position [87, 0]
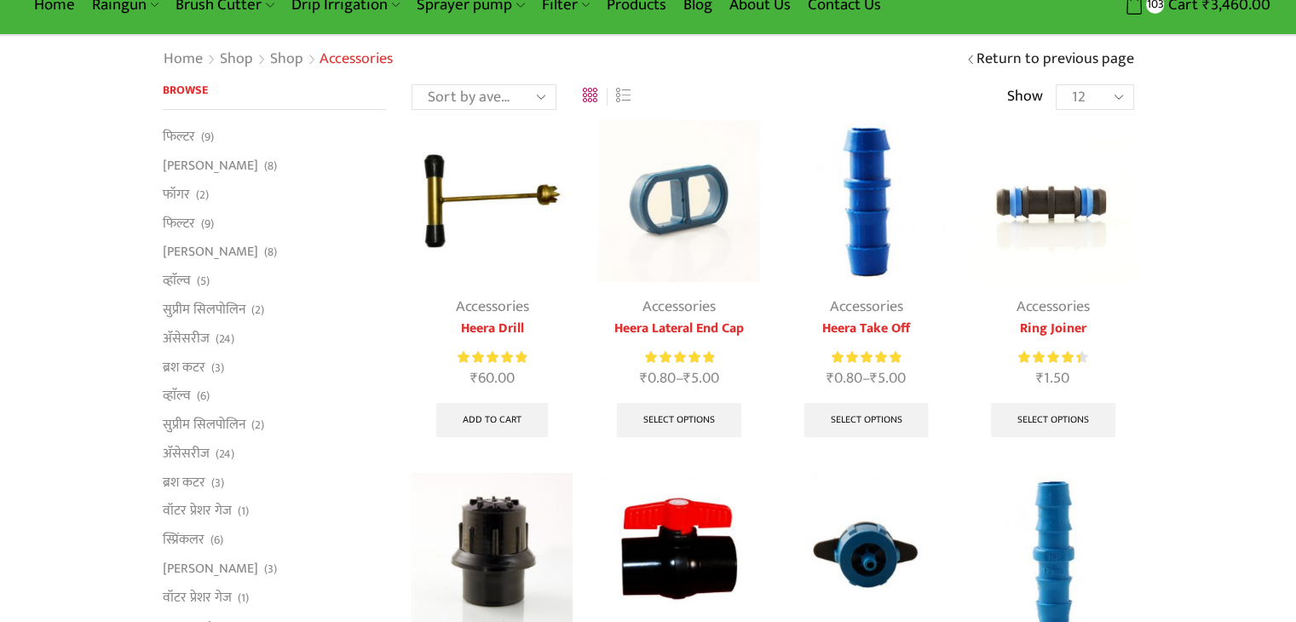
click at [1036, 204] on img at bounding box center [1052, 200] width 161 height 161
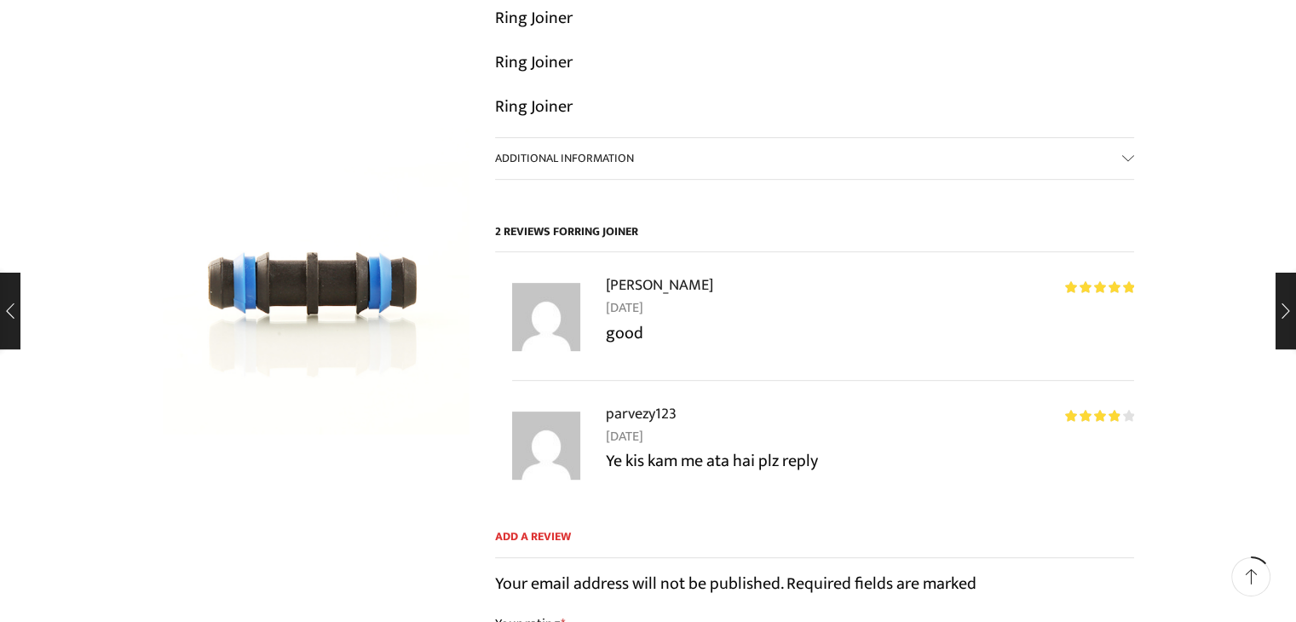
scroll to position [852, 0]
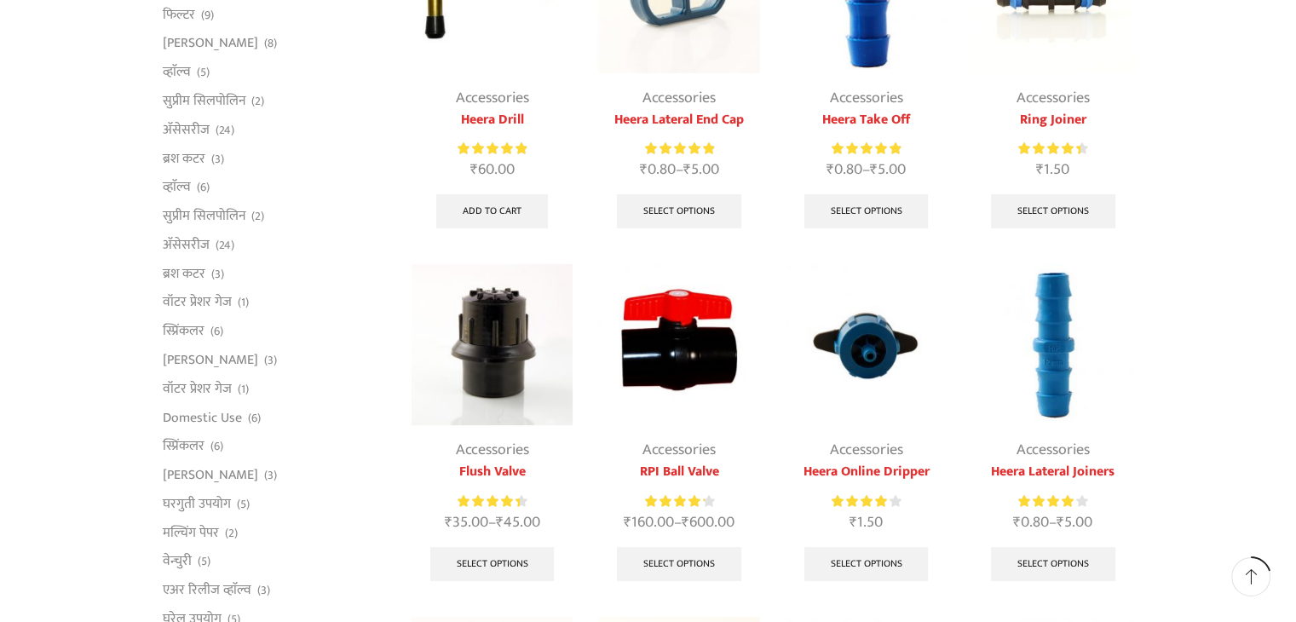
scroll to position [342, 0]
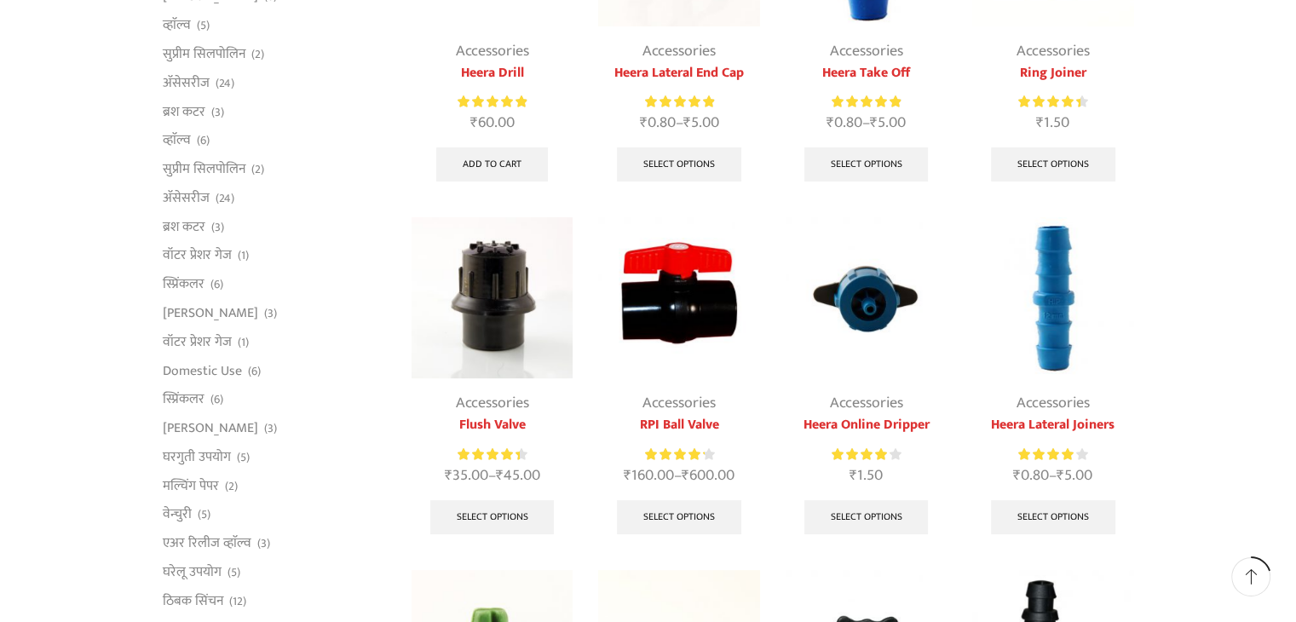
click at [659, 307] on img at bounding box center [678, 297] width 161 height 161
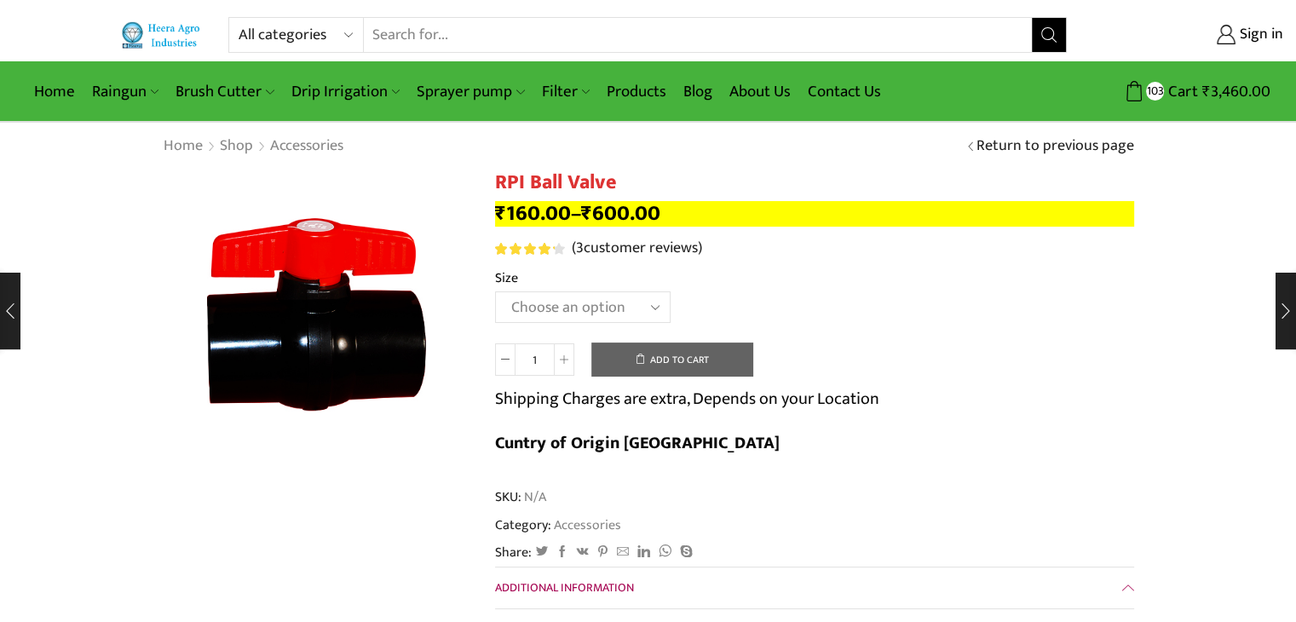
click at [579, 302] on select "Choose an option 2" Ball Valve 2.5" Ball Valve 3" Ball Valve 4" Ball Valve" at bounding box center [583, 307] width 176 height 32
click at [495, 291] on select "Choose an option 2" Ball Valve 2.5" Ball Valve 3" Ball Valve 4" Ball Valve" at bounding box center [583, 307] width 176 height 32
select select "2" Ball Valve"
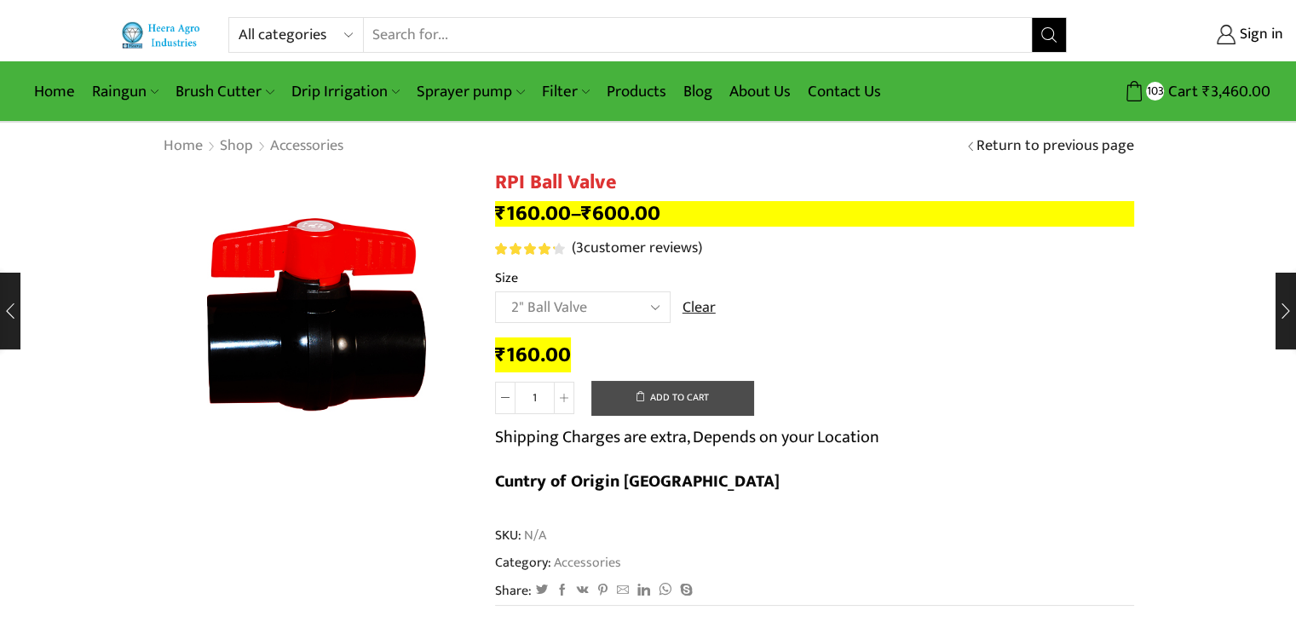
click at [662, 384] on button "Add to cart" at bounding box center [672, 398] width 162 height 34
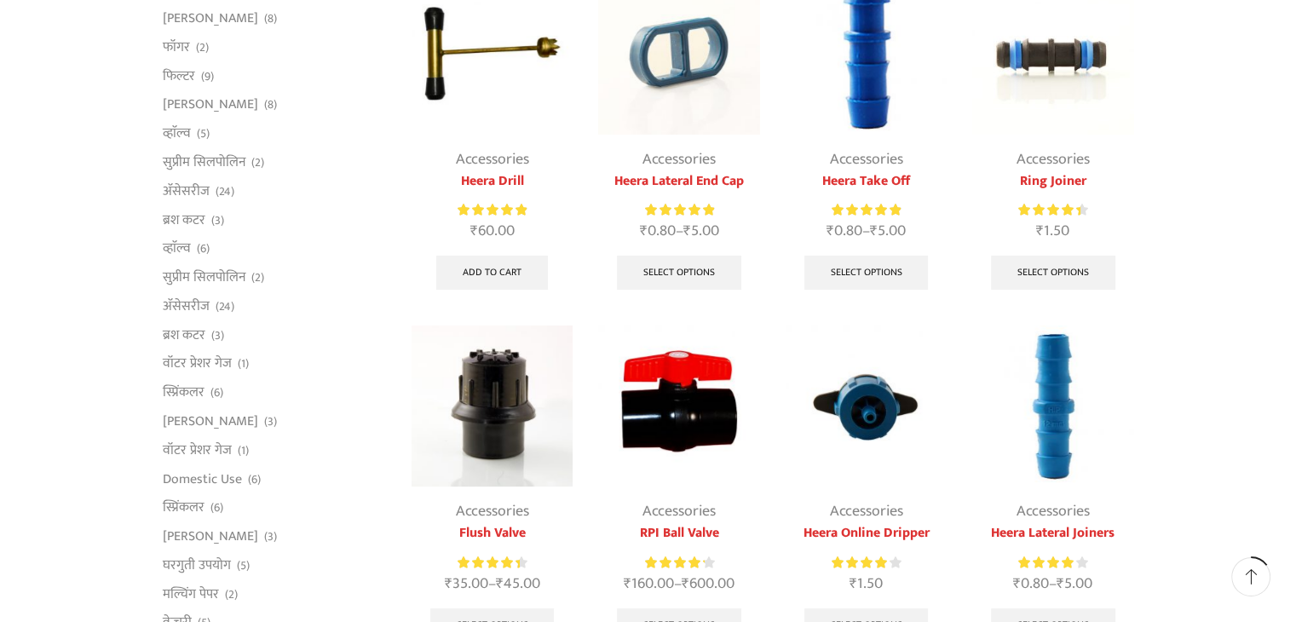
scroll to position [263, 0]
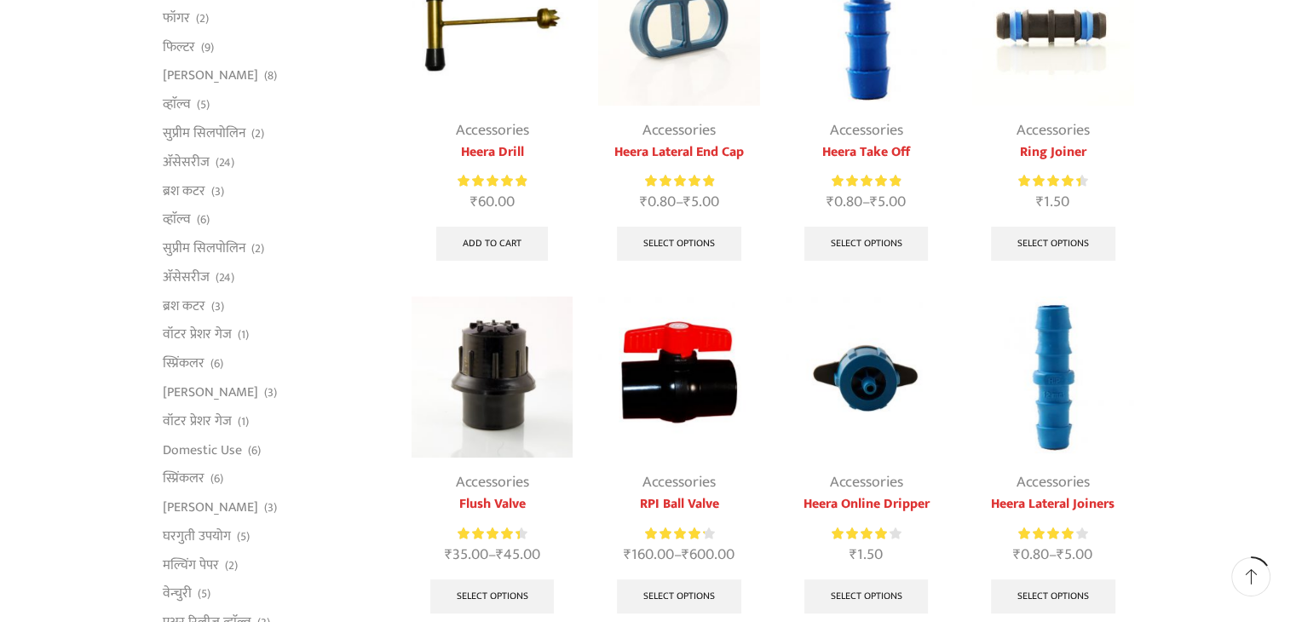
click at [1051, 398] on img at bounding box center [1052, 376] width 161 height 161
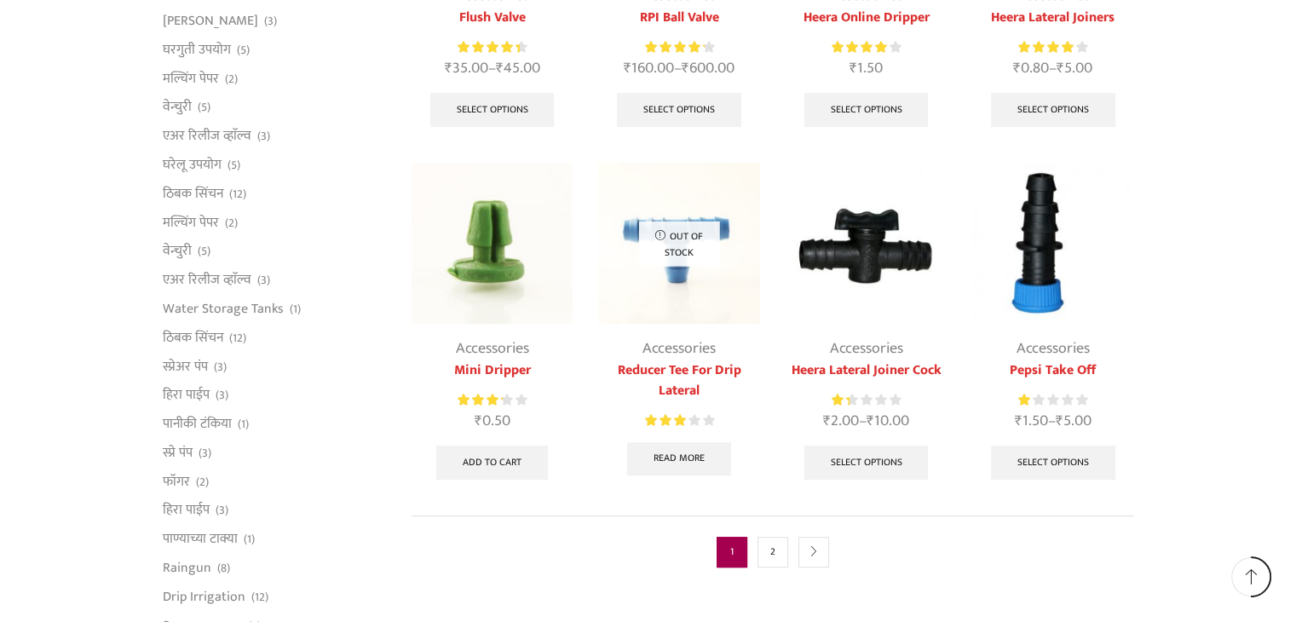
scroll to position [945, 0]
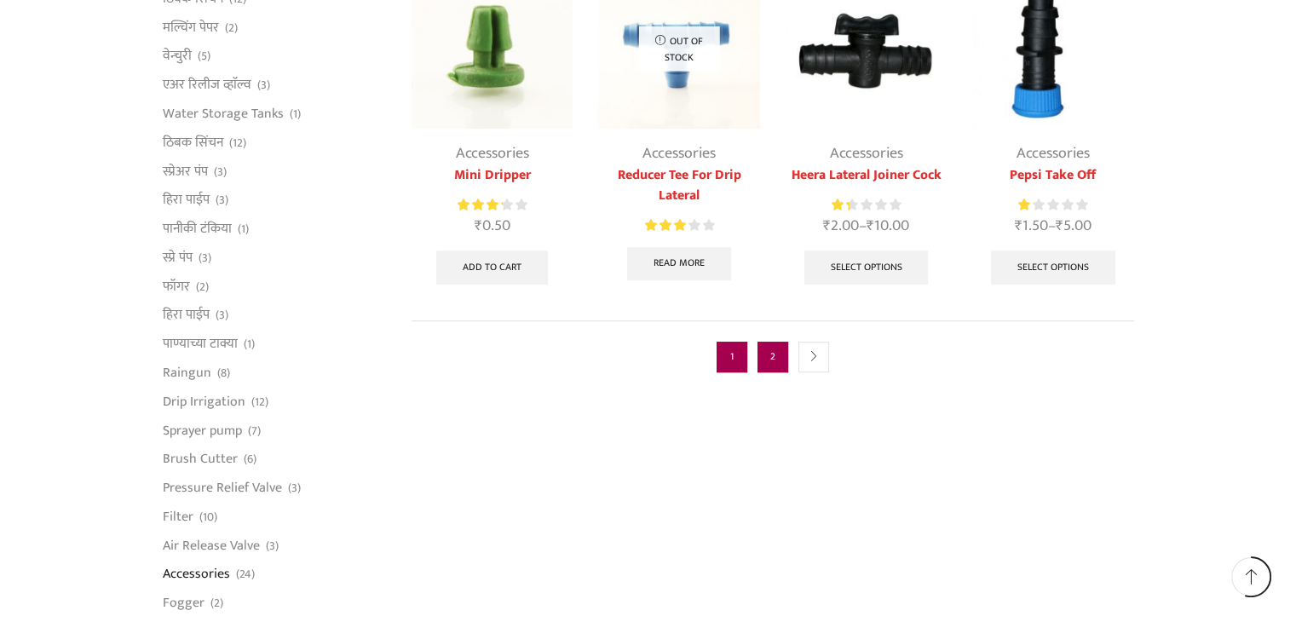
click at [769, 357] on link "2" at bounding box center [772, 357] width 31 height 31
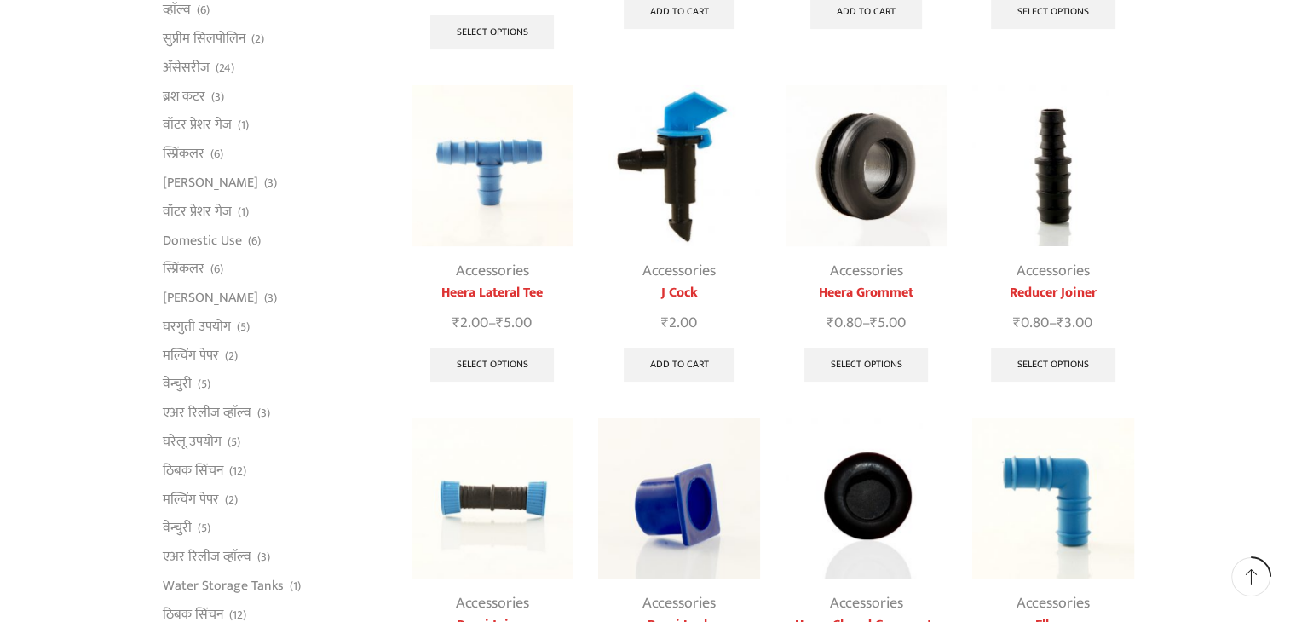
scroll to position [426, 0]
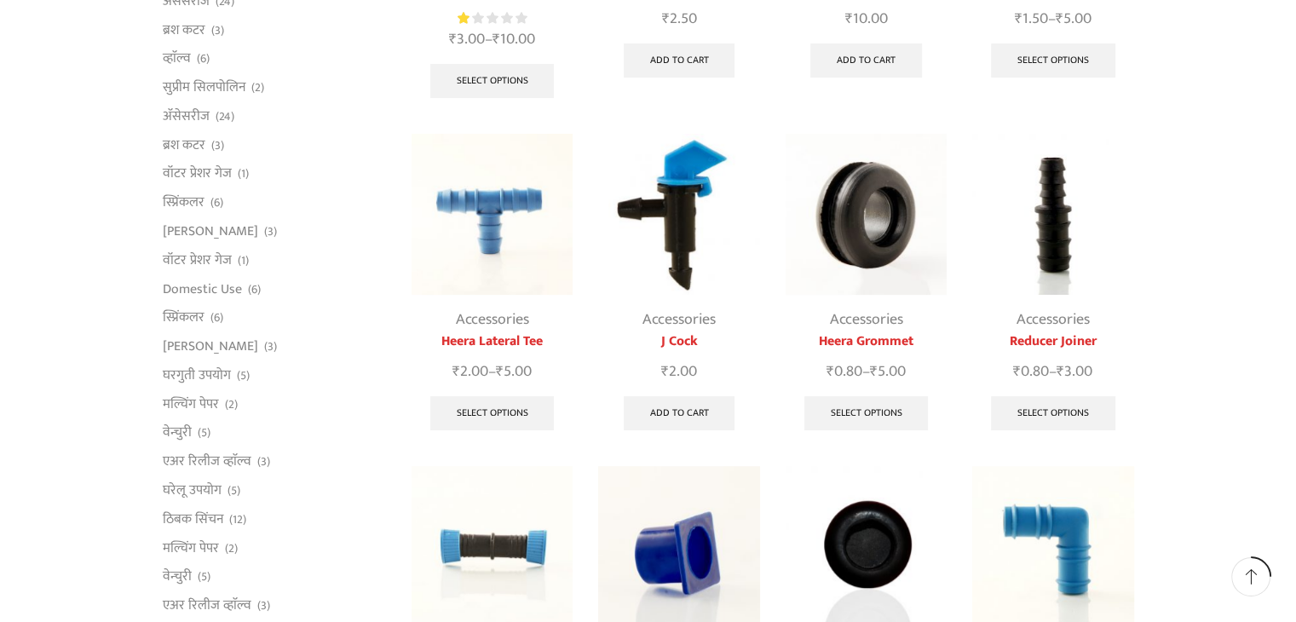
click at [870, 231] on img at bounding box center [866, 214] width 161 height 161
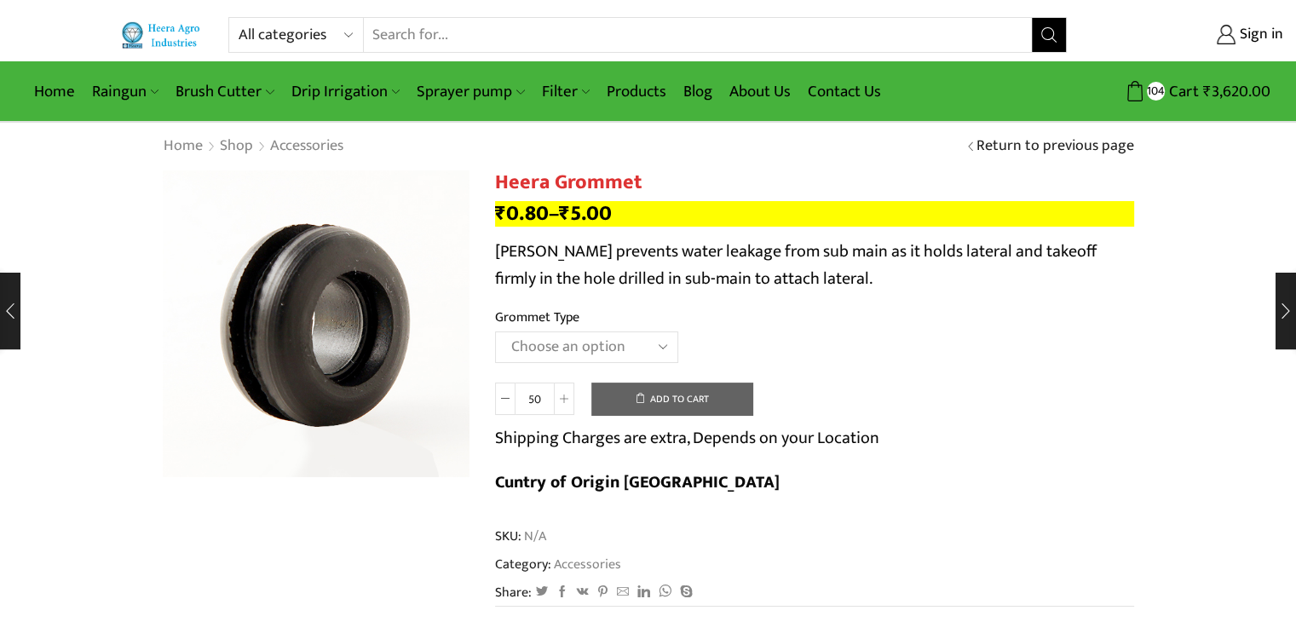
click at [635, 342] on select "Choose an option 12MM Grommet 16MM Grommet (J) 20MM Grommet" at bounding box center [586, 347] width 183 height 32
click at [495, 331] on select "Choose an option 12MM Grommet 16MM Grommet (J) 20MM Grommet" at bounding box center [586, 347] width 183 height 32
select select "16MM Grommet (J)"
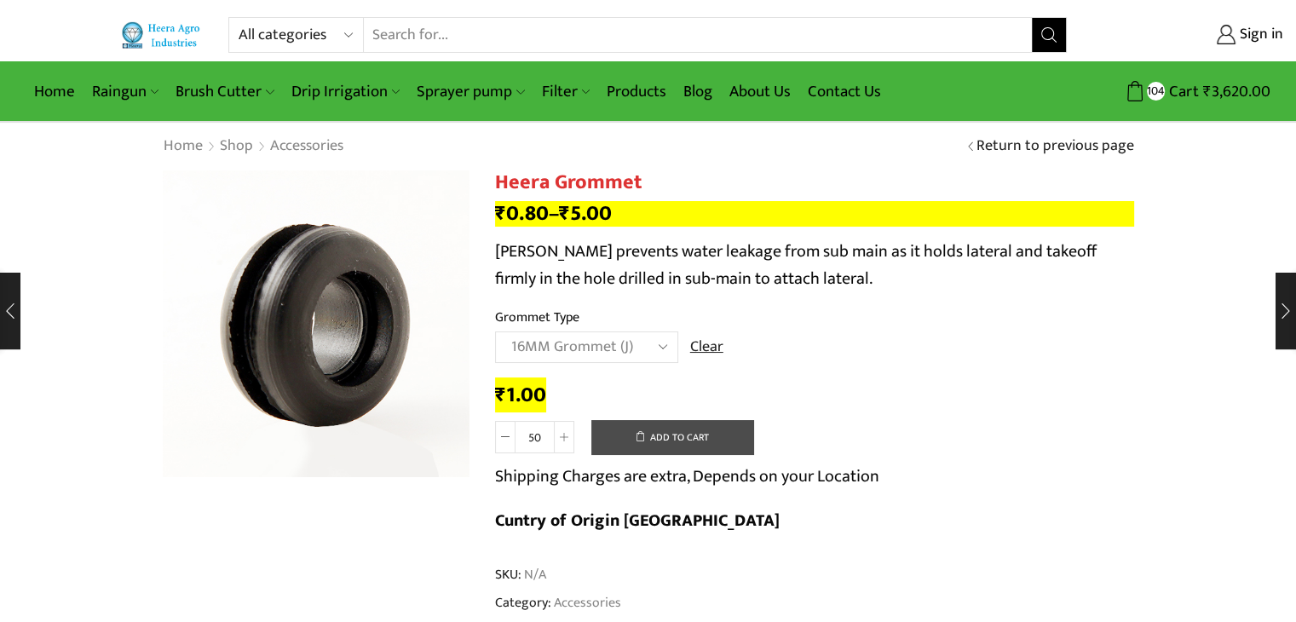
click at [660, 438] on button "Add to cart" at bounding box center [672, 437] width 162 height 34
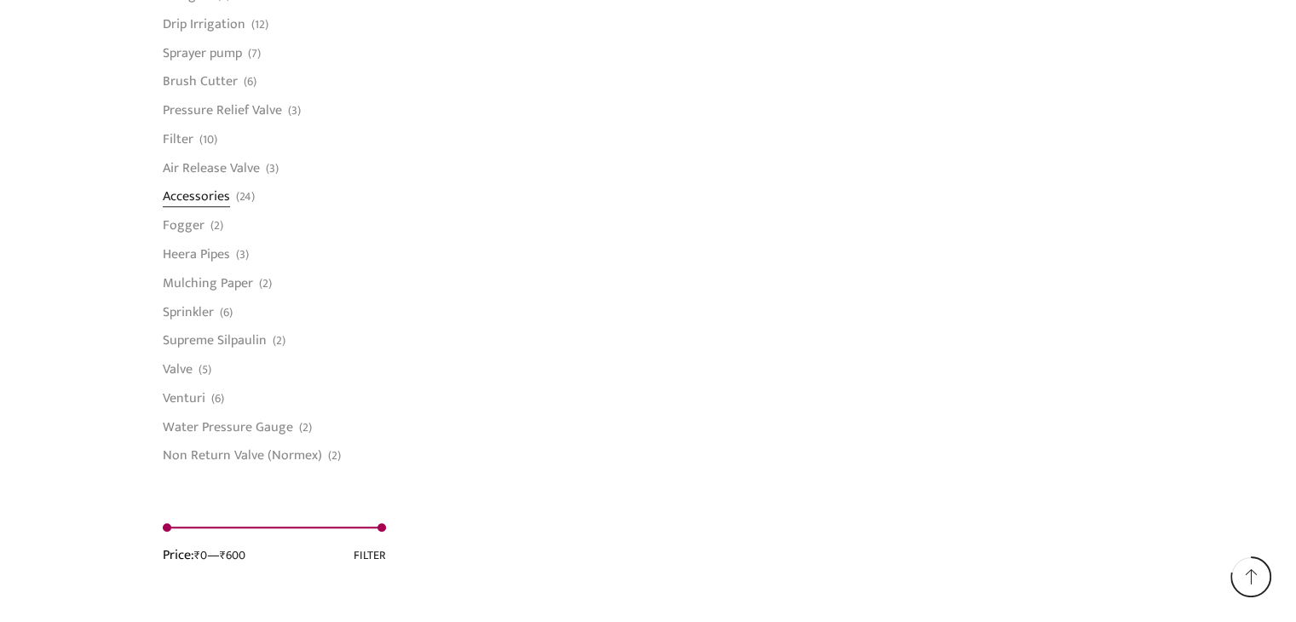
scroll to position [1363, 0]
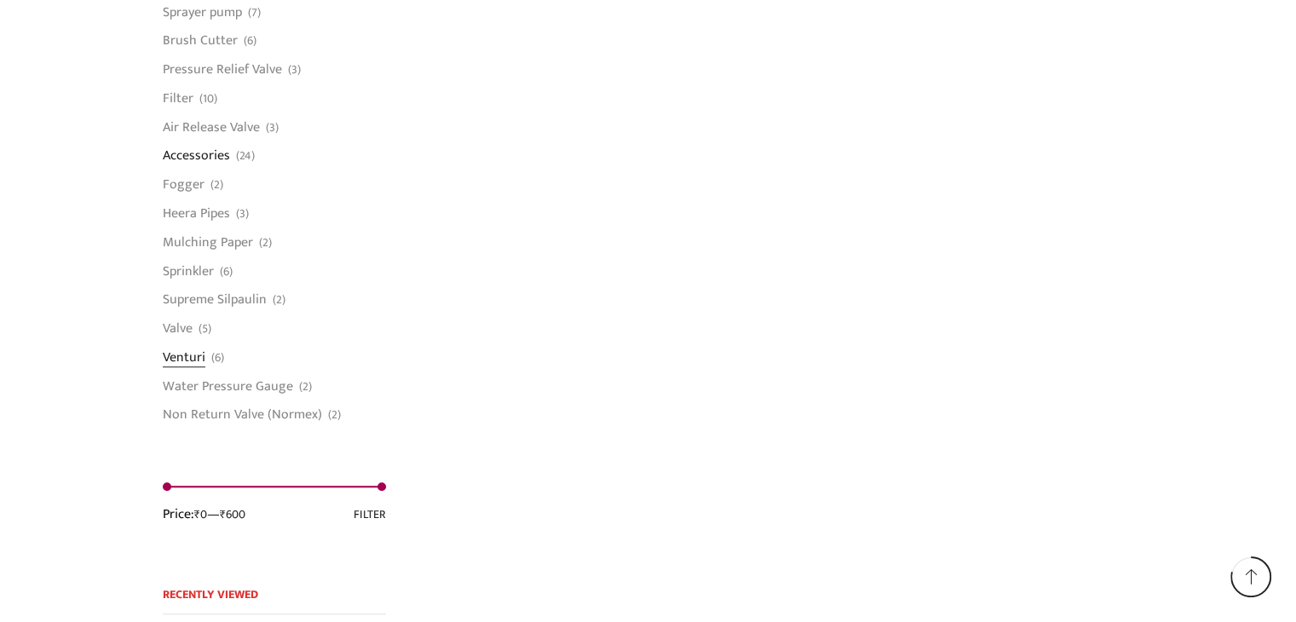
click at [177, 362] on link "Venturi" at bounding box center [184, 356] width 43 height 29
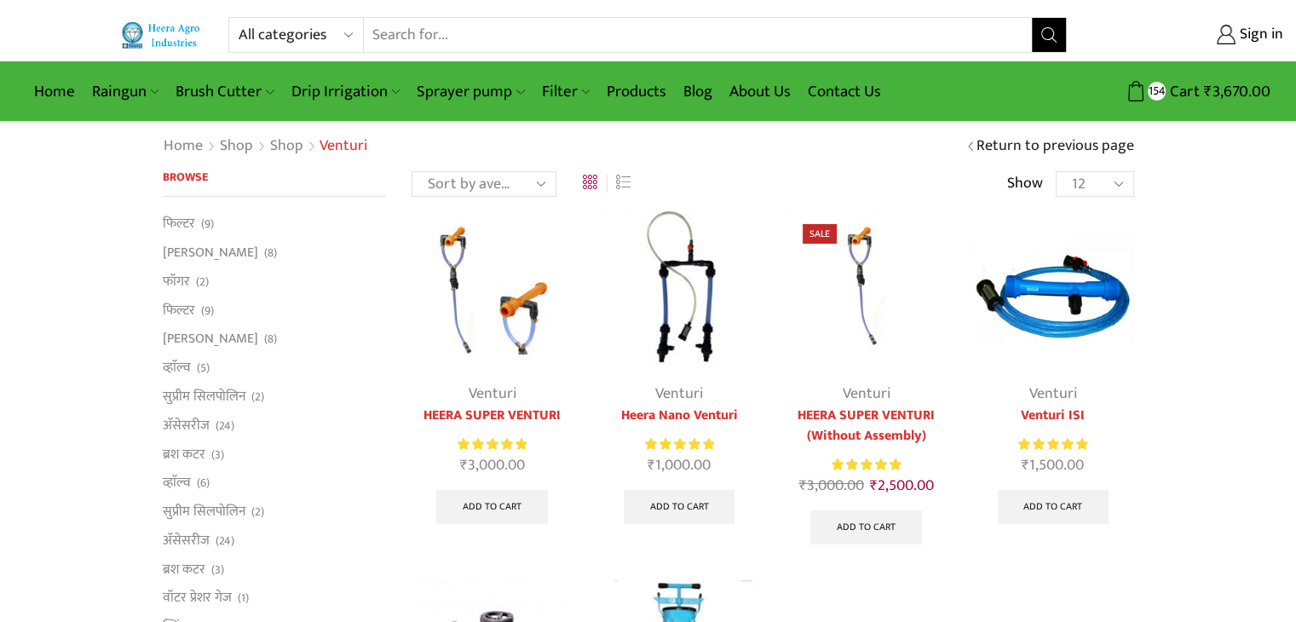
click at [678, 328] on img at bounding box center [678, 287] width 161 height 161
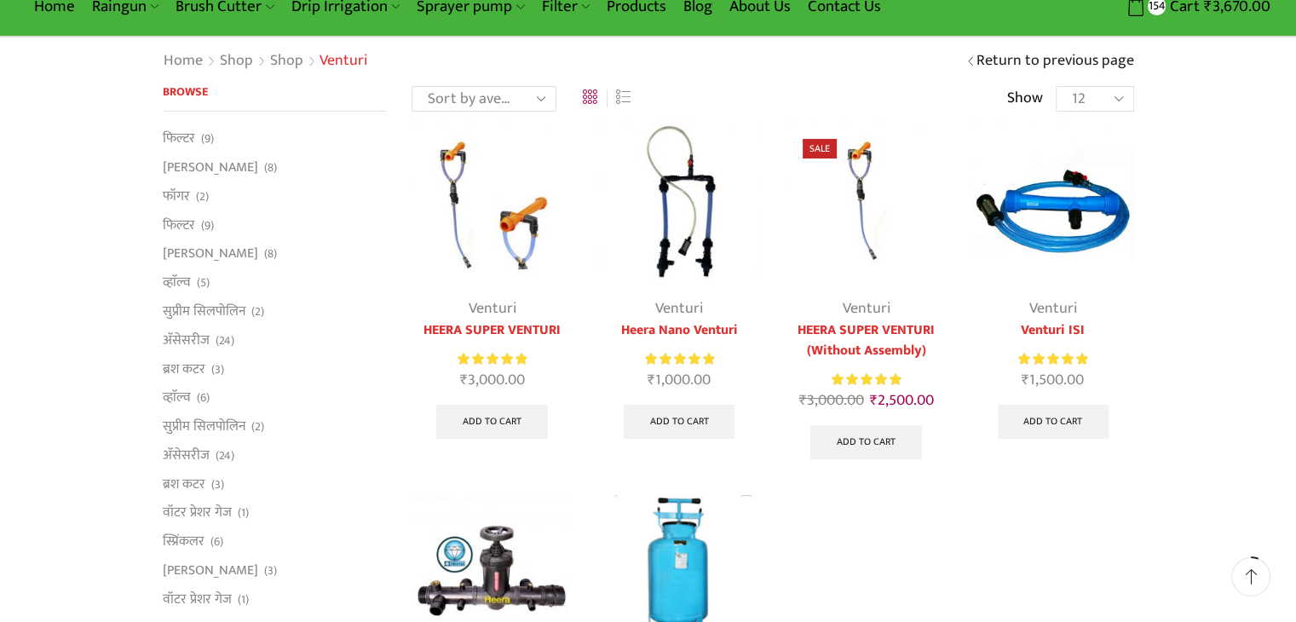
scroll to position [85, 0]
click at [1046, 221] on img at bounding box center [1052, 202] width 161 height 161
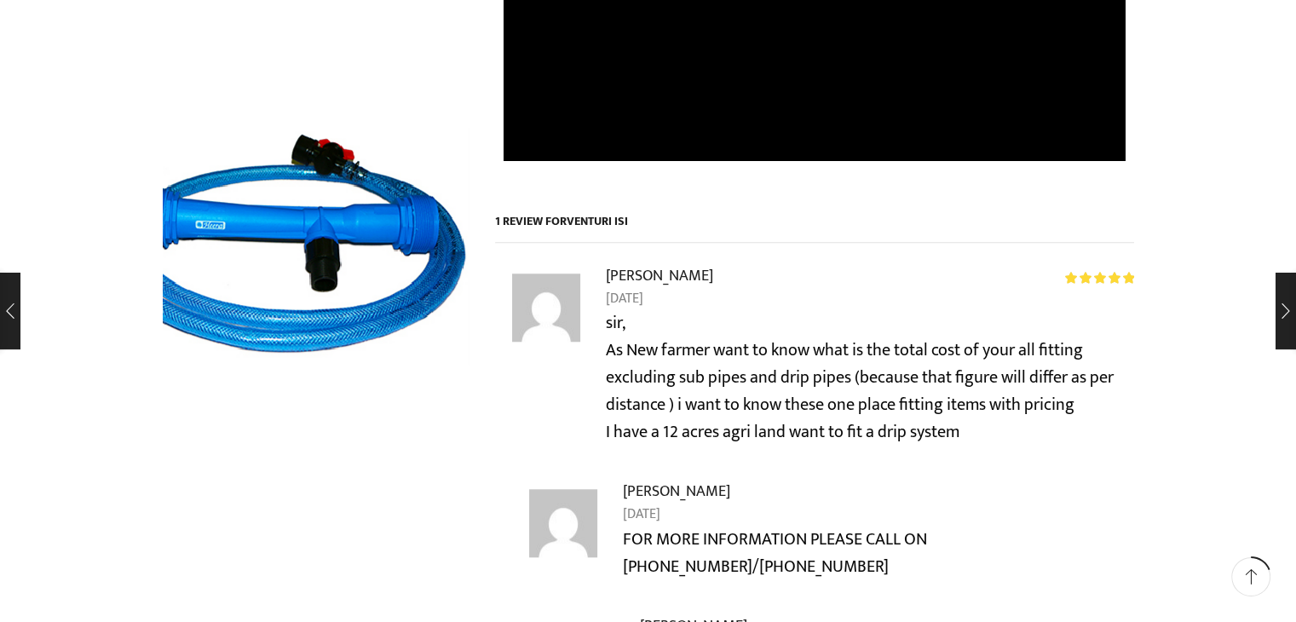
scroll to position [1619, 0]
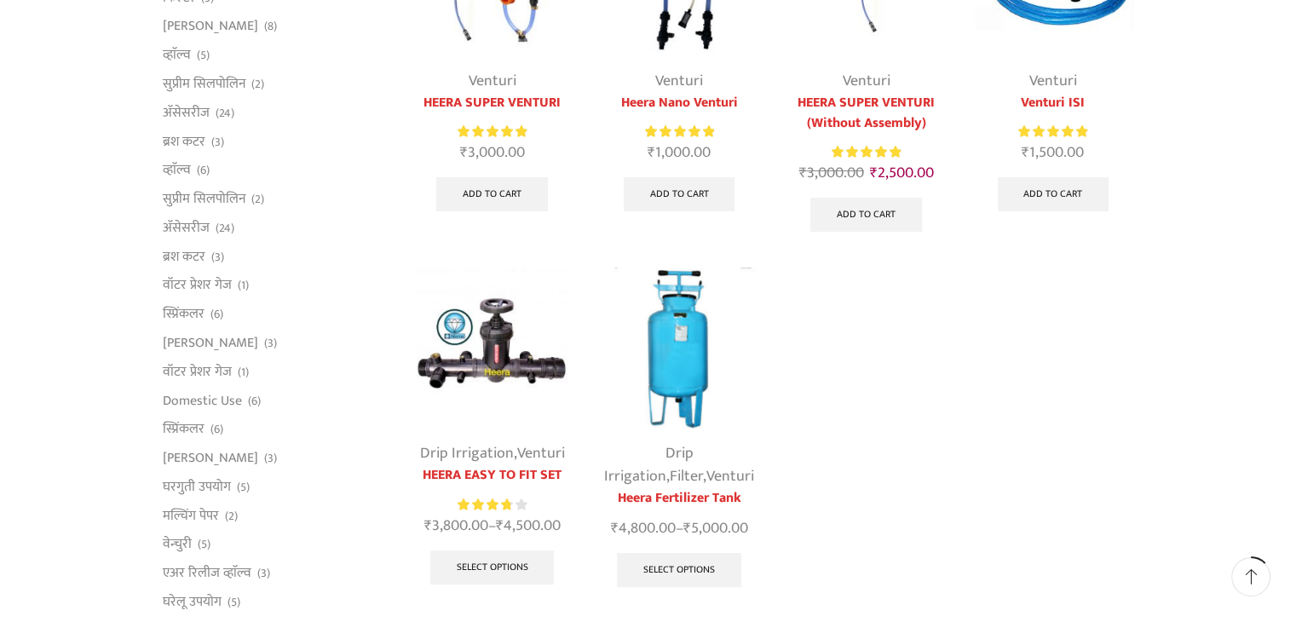
scroll to position [172, 0]
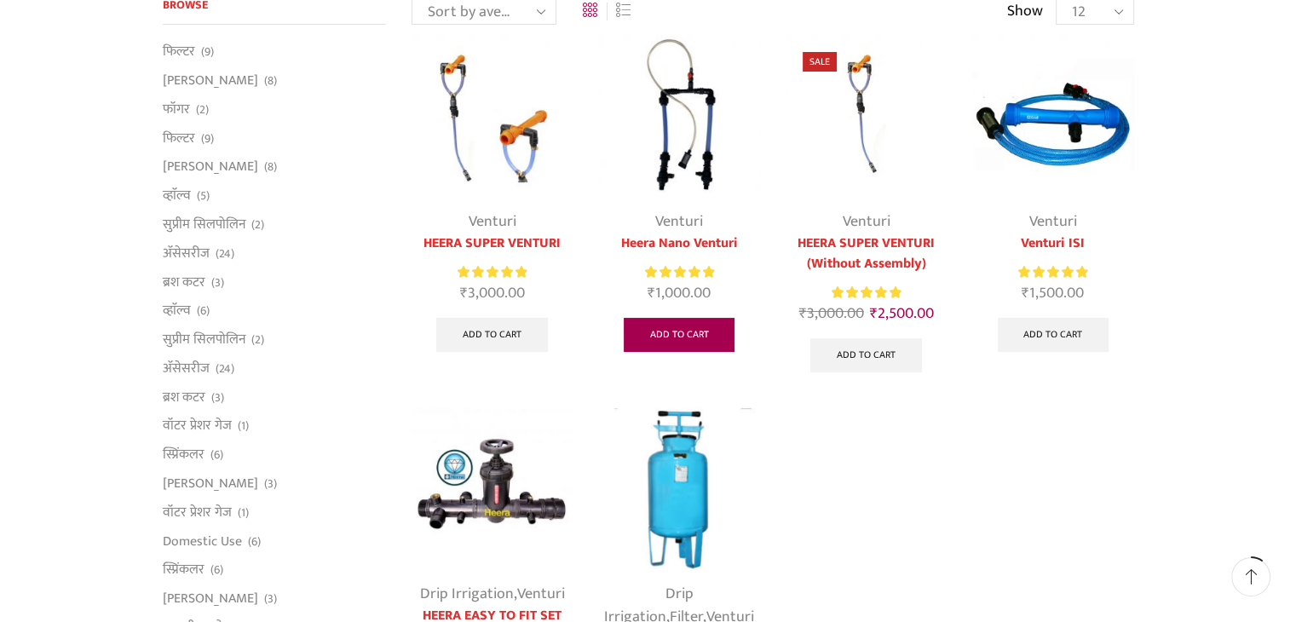
click at [677, 334] on link "Add to cart" at bounding box center [680, 335] width 112 height 34
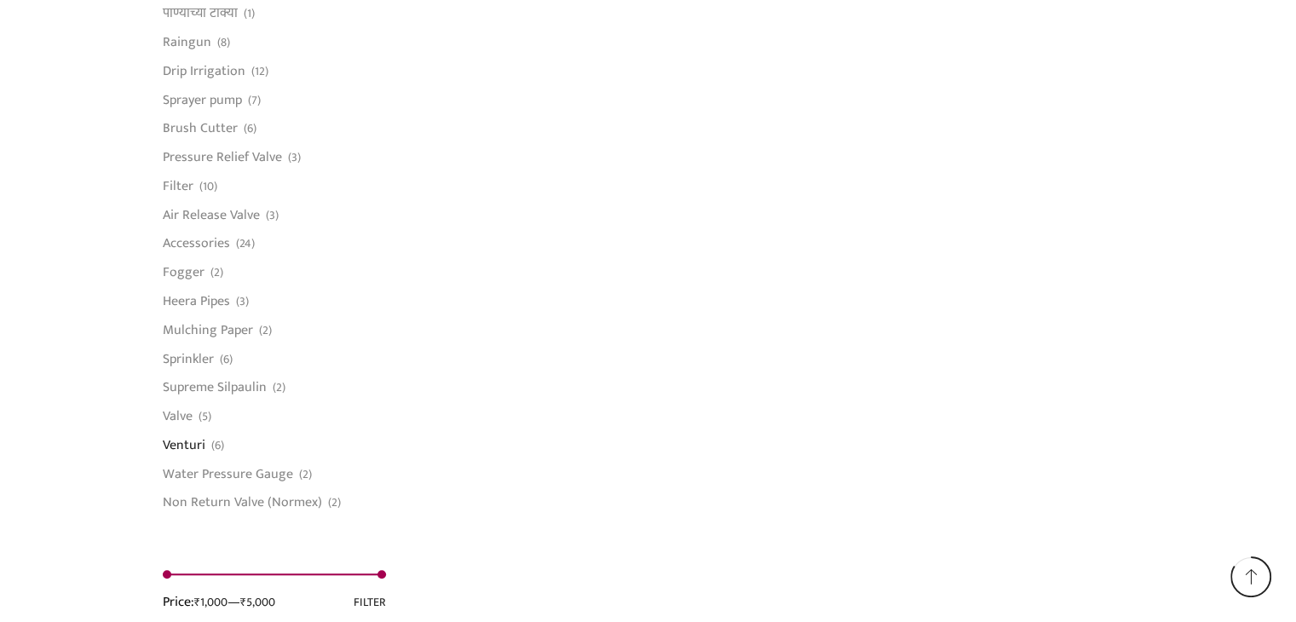
scroll to position [1448, 0]
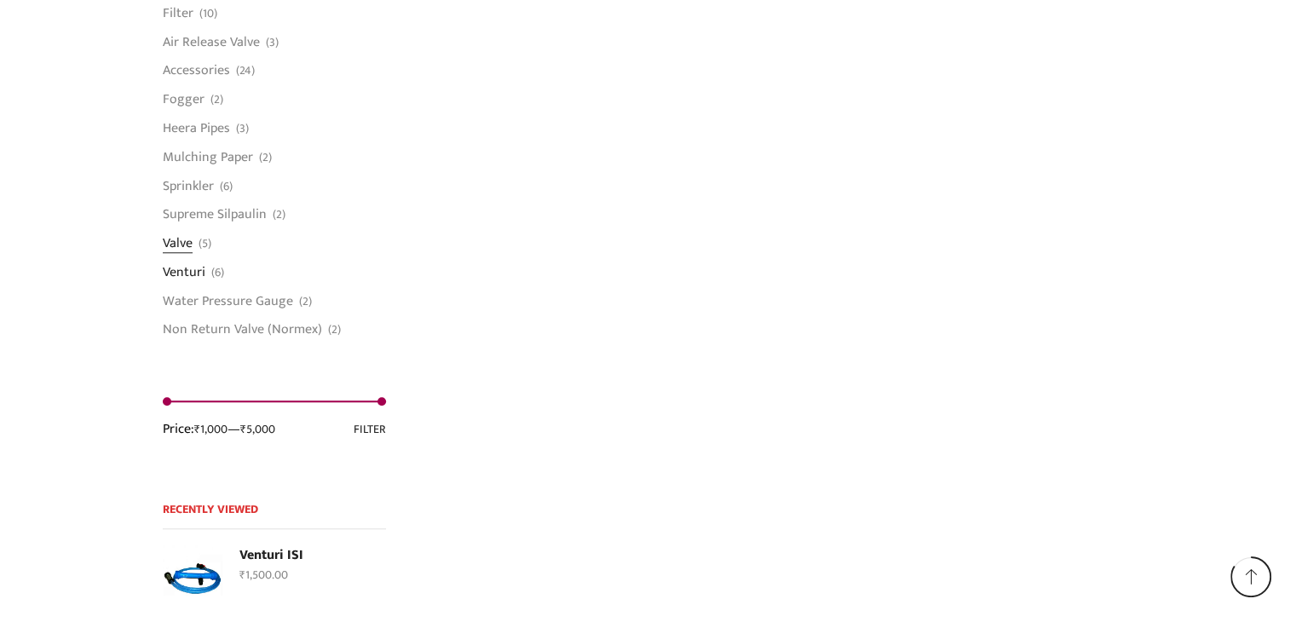
click at [181, 241] on link "Valve" at bounding box center [178, 243] width 30 height 29
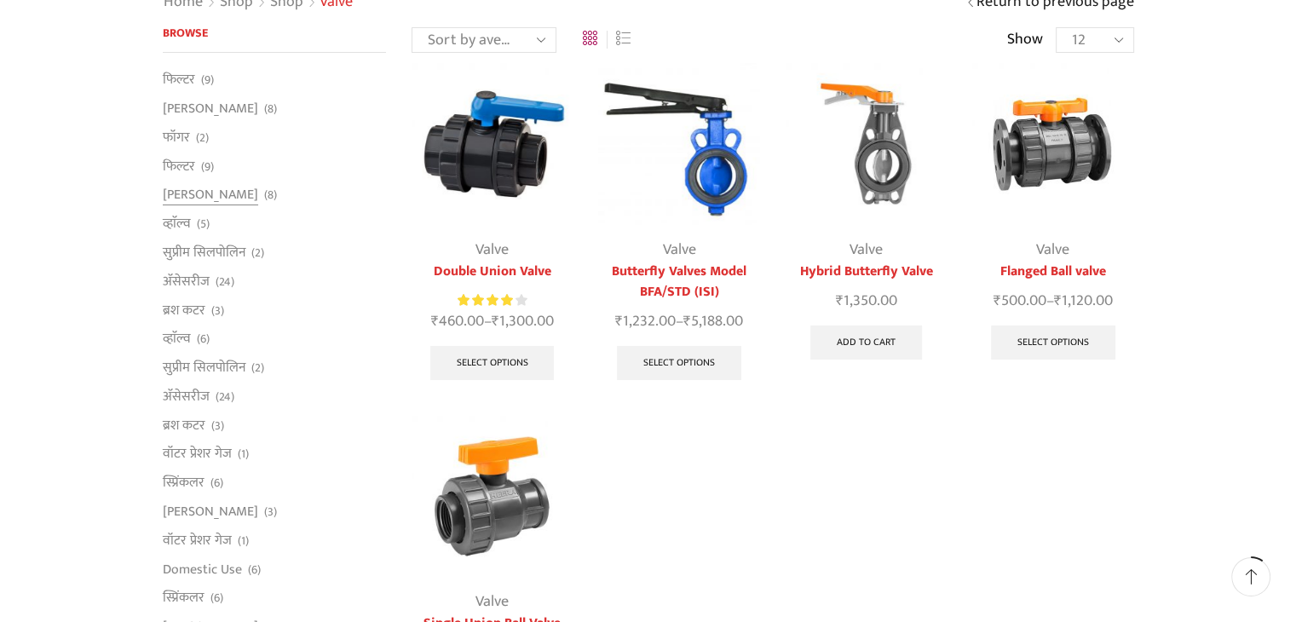
scroll to position [256, 0]
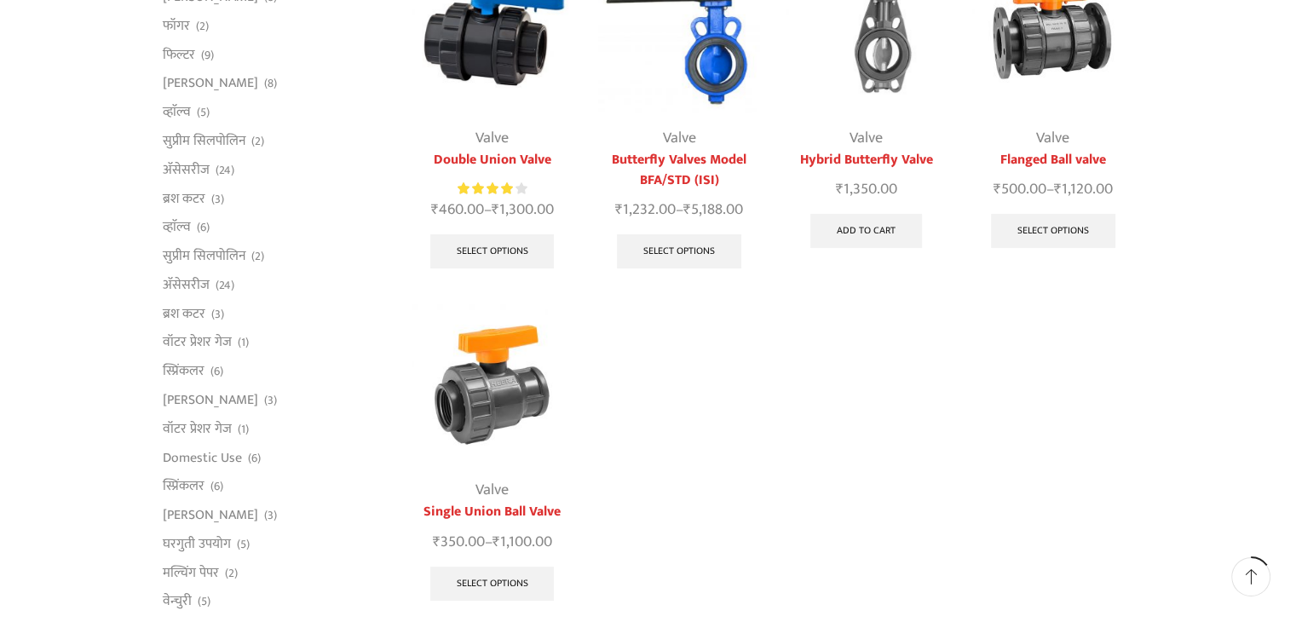
click at [486, 417] on img at bounding box center [492, 384] width 161 height 161
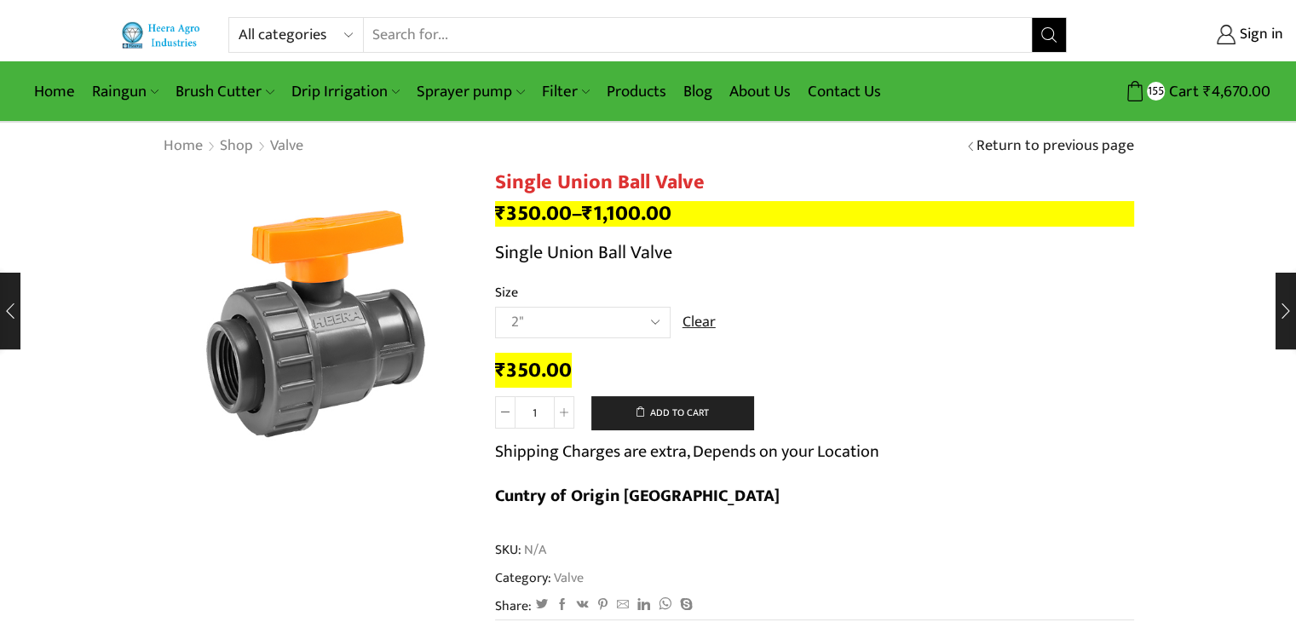
click at [528, 325] on select "Choose an option 2" 2.5" 3"" at bounding box center [583, 323] width 176 height 32
click at [637, 411] on button "Add to cart" at bounding box center [672, 413] width 162 height 34
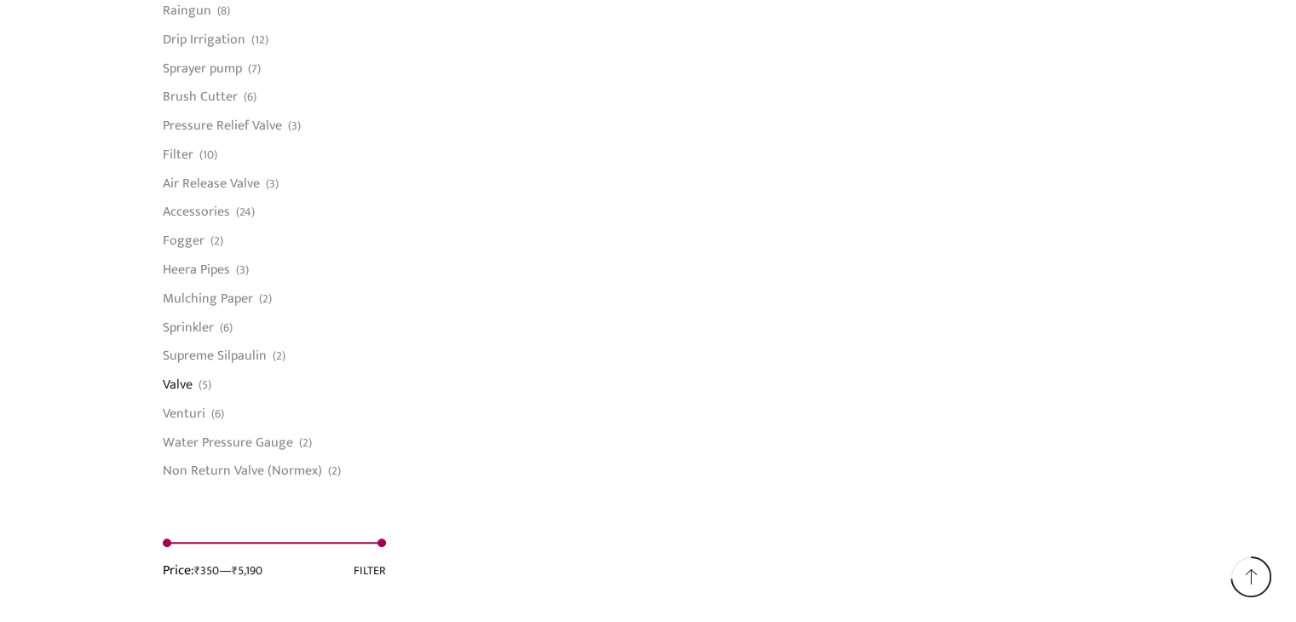
scroll to position [1222, 0]
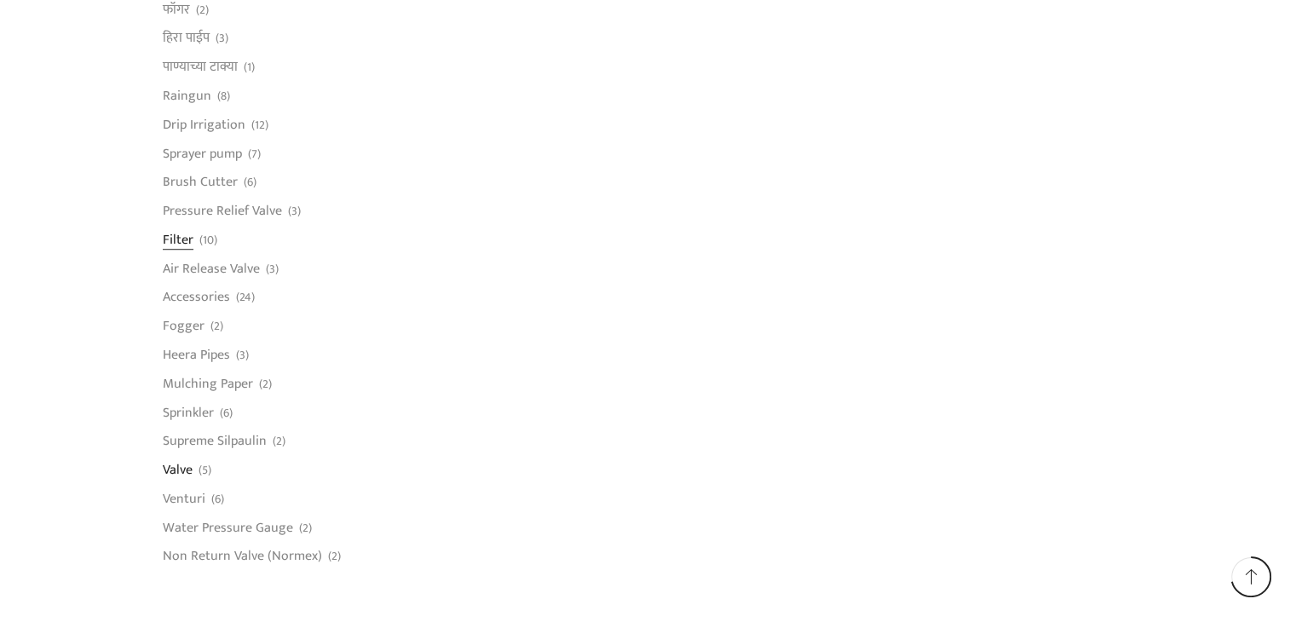
click at [187, 236] on link "Filter" at bounding box center [178, 239] width 31 height 29
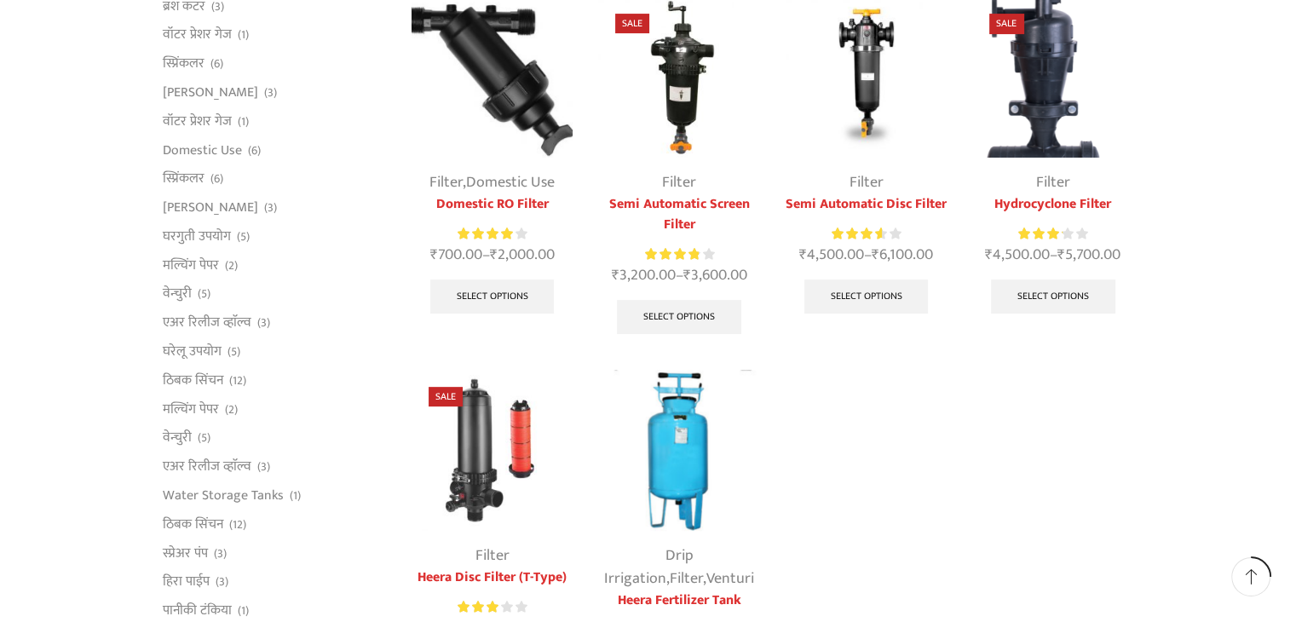
scroll to position [596, 0]
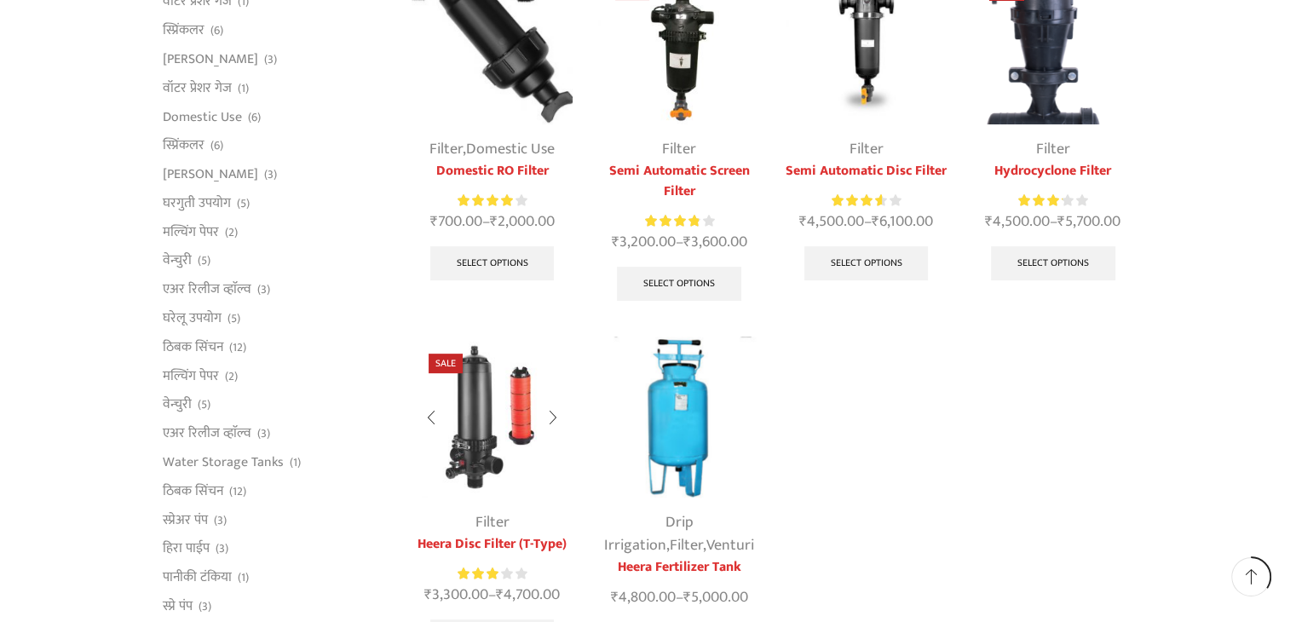
click at [481, 423] on img at bounding box center [492, 417] width 161 height 161
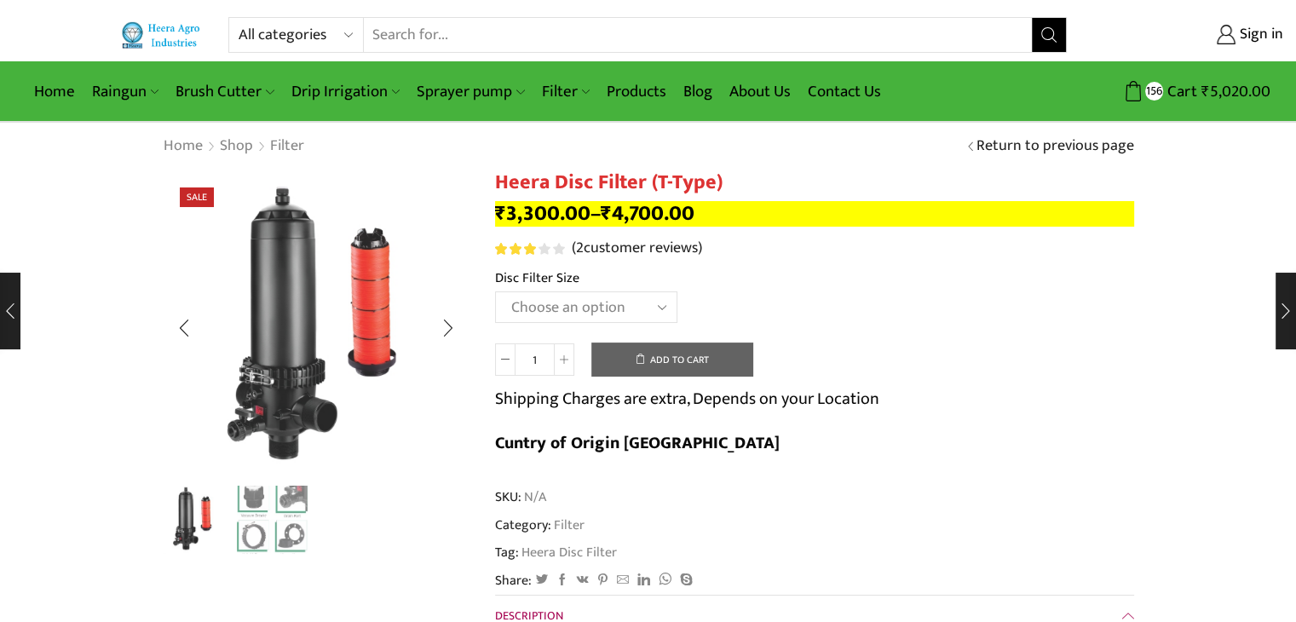
click at [257, 513] on img "2 / 2" at bounding box center [272, 518] width 71 height 71
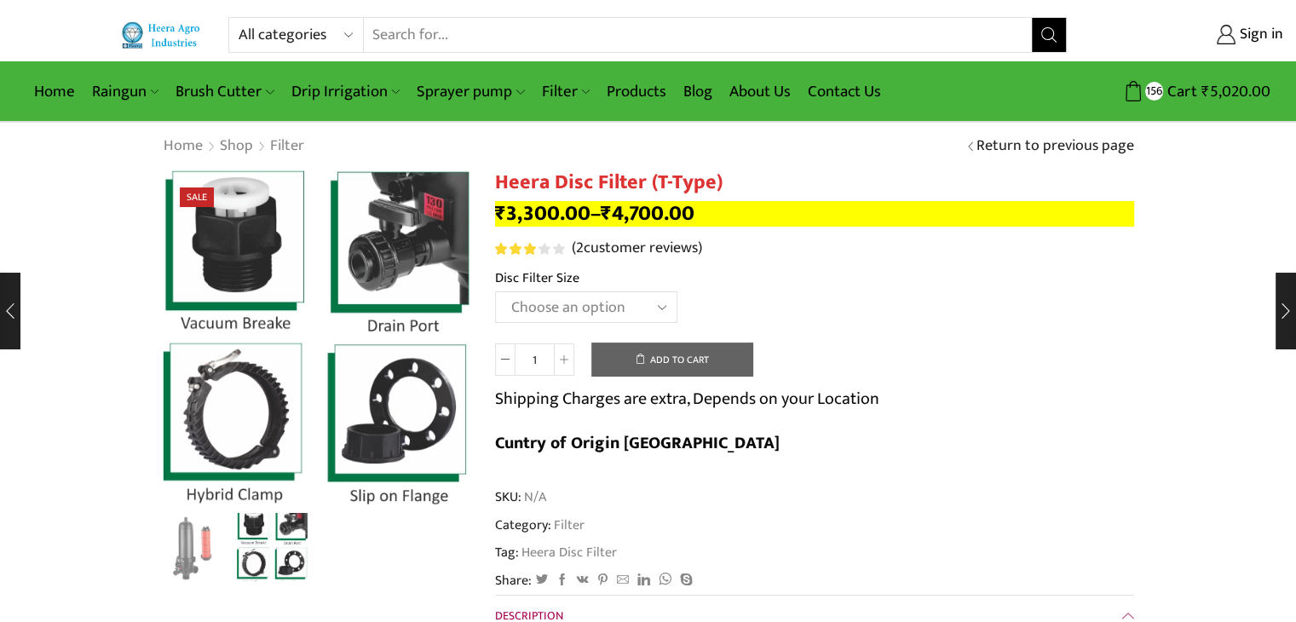
click at [561, 308] on select "Choose an option 2" Disc Filter 2.5" Disc Filter 3" Disc Filter 40m3 3" Disc Fi…" at bounding box center [586, 307] width 182 height 32
click at [495, 291] on select "Choose an option 2" Disc Filter 2.5" Disc Filter 3" Disc Filter 40m3 3" Disc Fi…" at bounding box center [586, 307] width 182 height 32
select select "2-disc-filter"
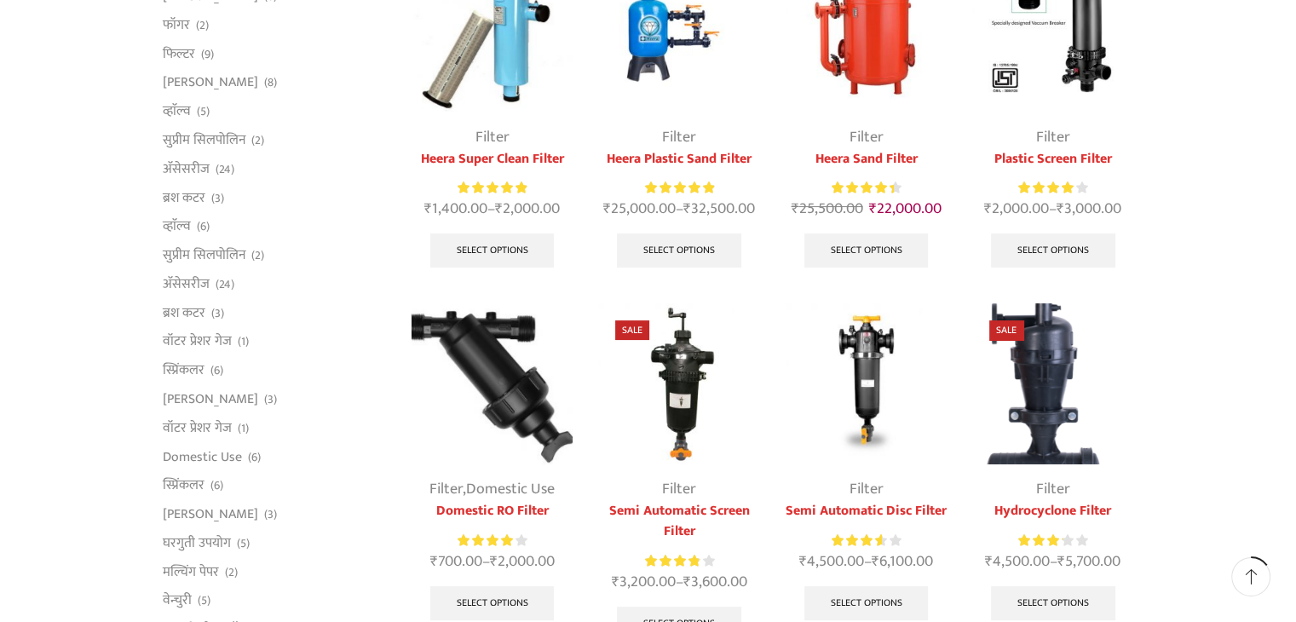
scroll to position [256, 0]
click at [485, 375] on img at bounding box center [492, 384] width 161 height 161
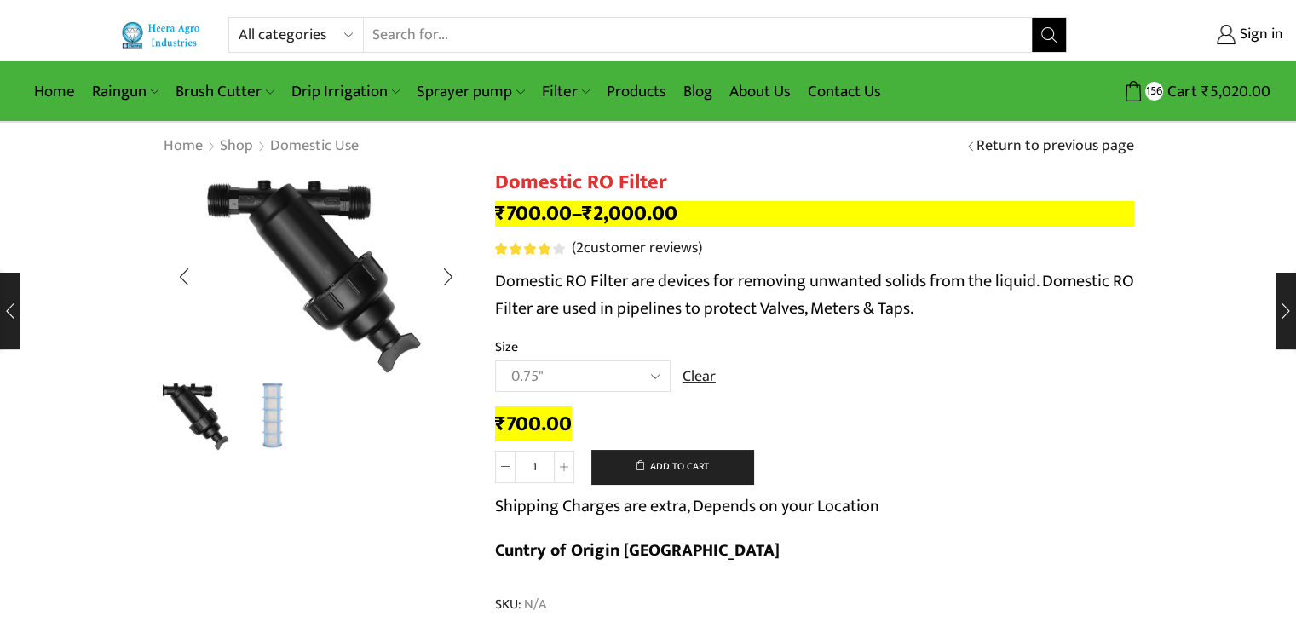
click at [270, 428] on img "2 / 2" at bounding box center [272, 415] width 71 height 71
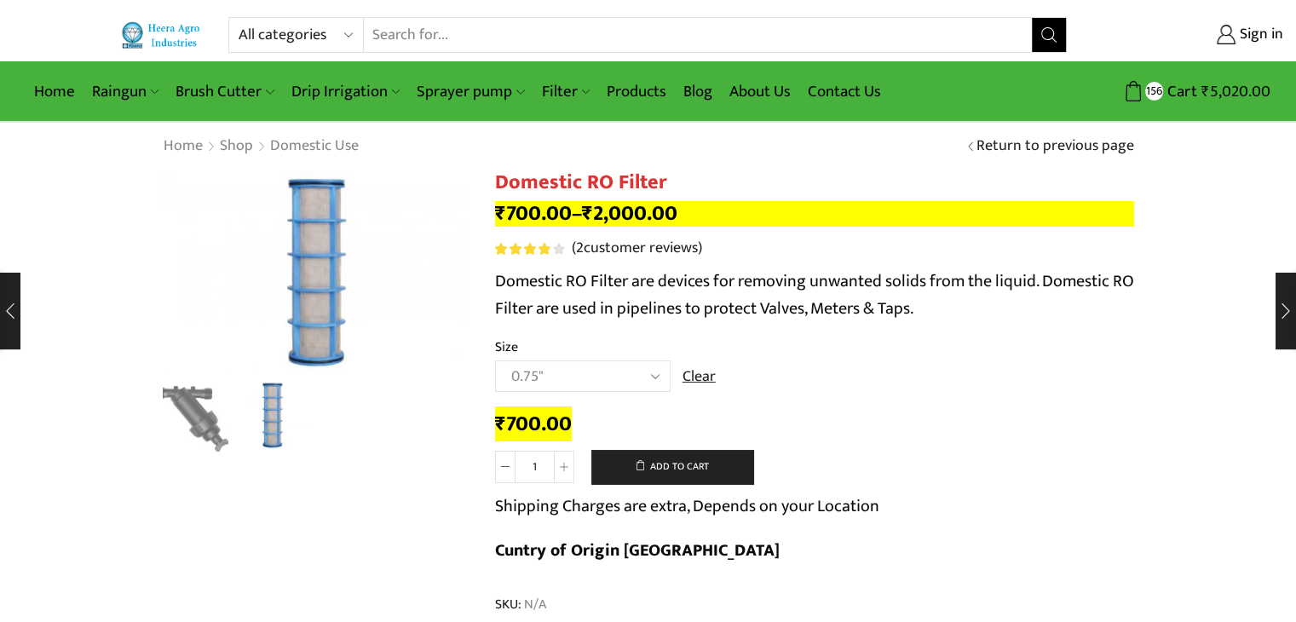
click at [552, 371] on select "Choose an option 0.75" 1" 1.5" 2"" at bounding box center [583, 376] width 176 height 32
click at [495, 360] on select "Choose an option 0.75" 1" 1.5" 2"" at bounding box center [583, 376] width 176 height 32
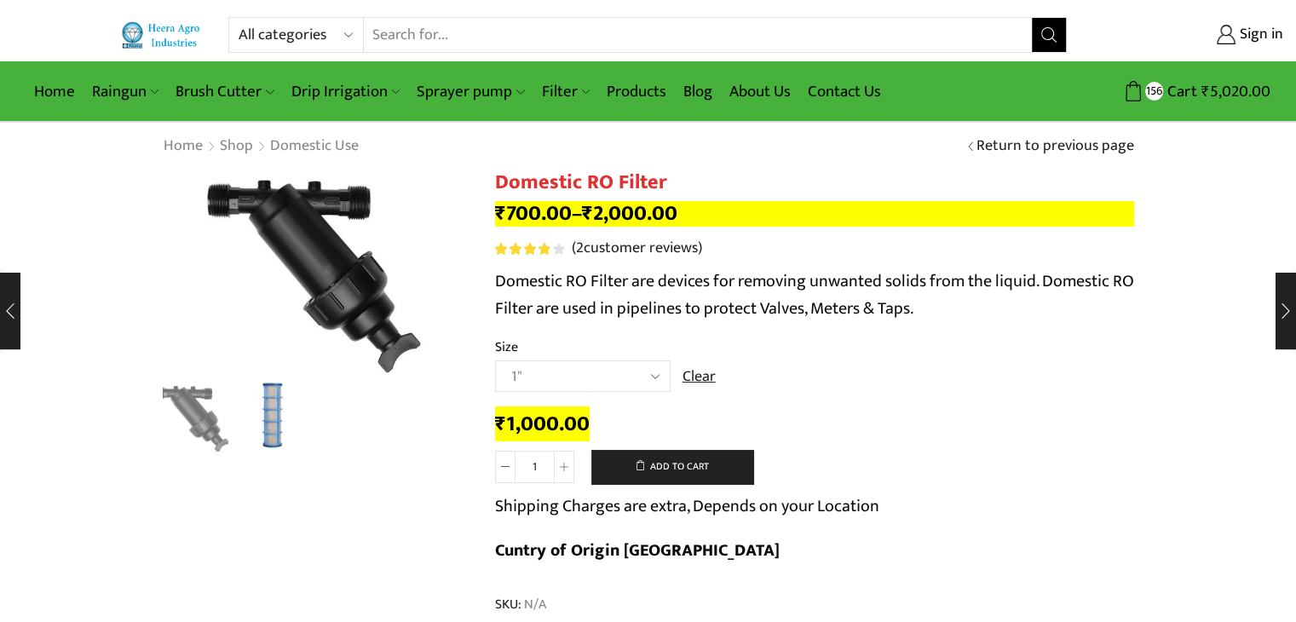
click at [538, 377] on select "Choose an option 0.75" 1" 1.5" 2"" at bounding box center [583, 376] width 176 height 32
select select "2""
click at [495, 360] on select "Choose an option 0.75" 1" 1.5" 2"" at bounding box center [583, 376] width 176 height 32
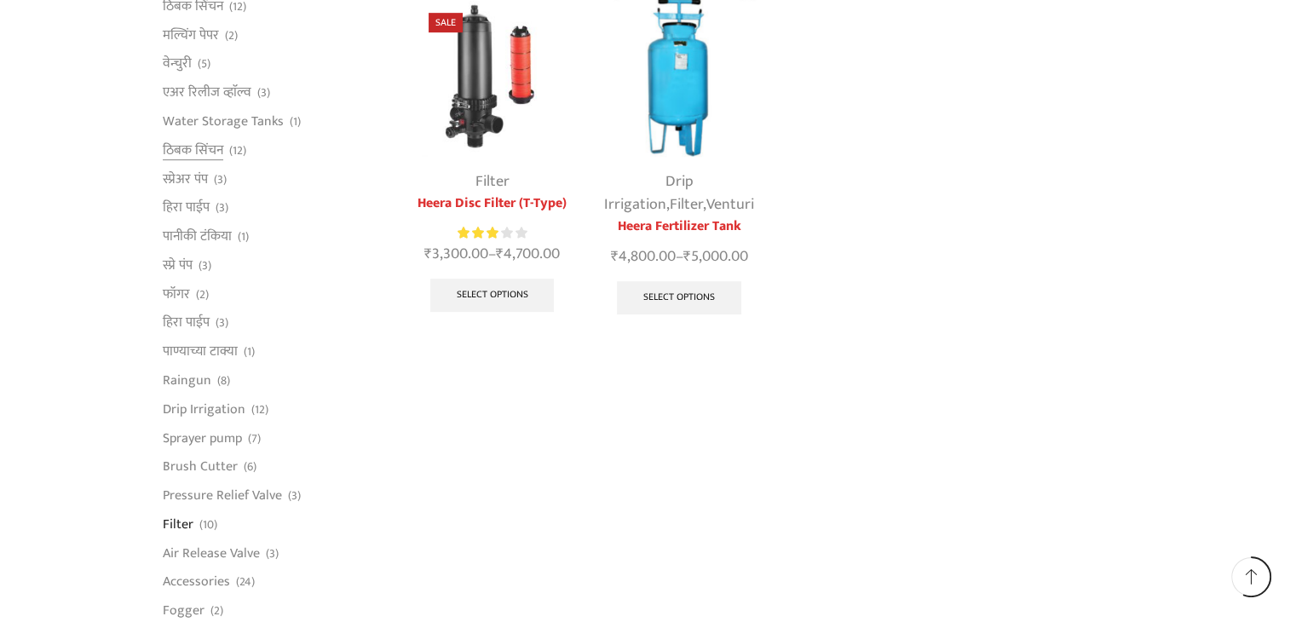
scroll to position [1108, 0]
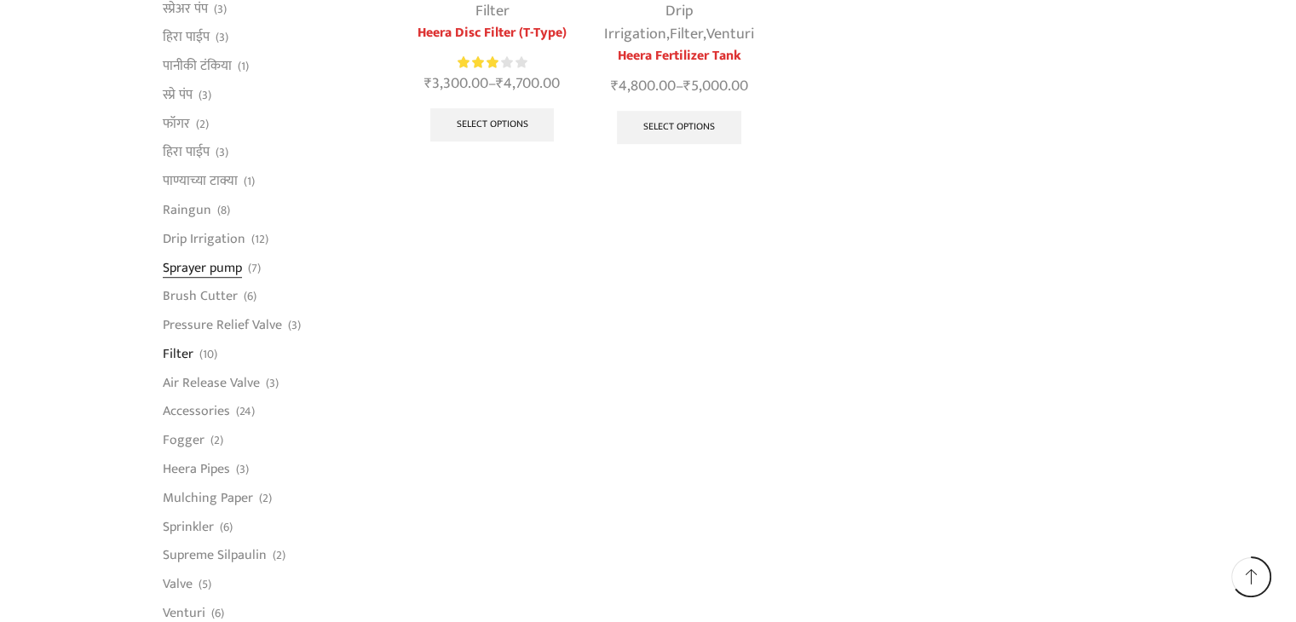
click at [194, 264] on link "Sprayer pump" at bounding box center [202, 267] width 79 height 29
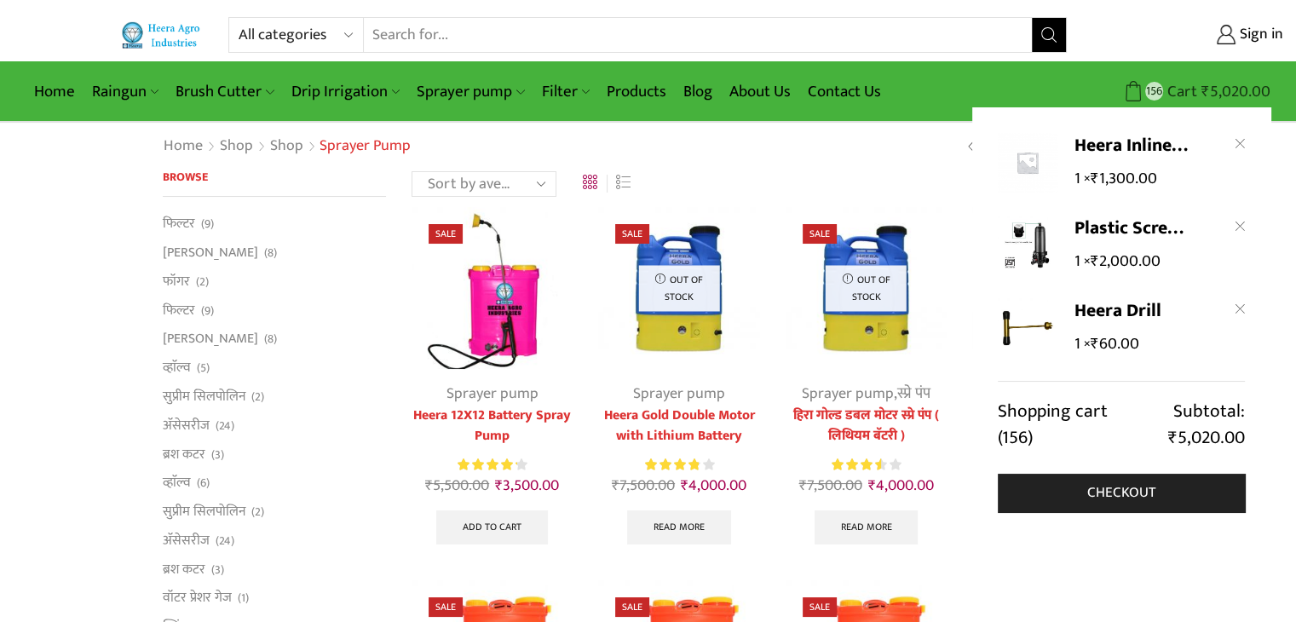
click at [1206, 89] on span "₹" at bounding box center [1205, 91] width 9 height 26
